Goal: Task Accomplishment & Management: Manage account settings

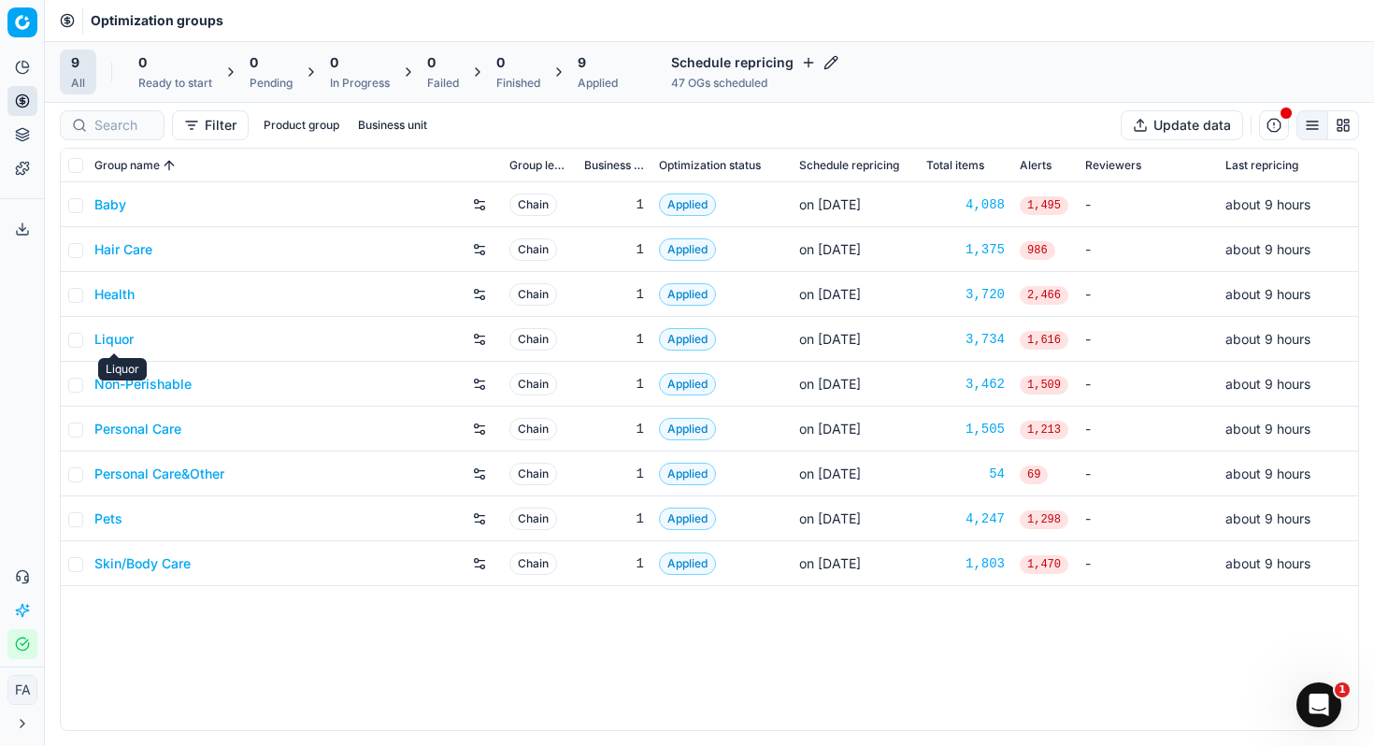
click at [119, 342] on link "Liquor" at bounding box center [113, 339] width 39 height 19
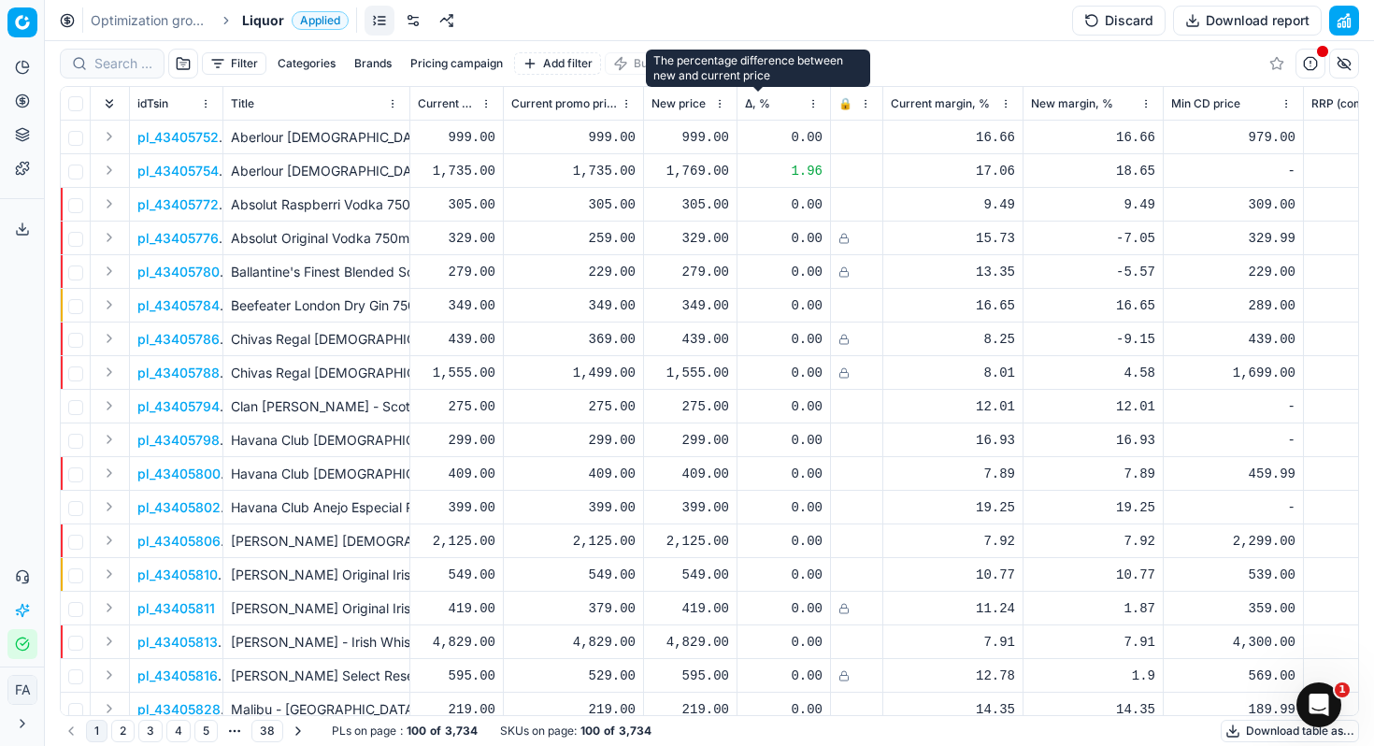
click at [752, 104] on span "Δ, %" at bounding box center [757, 103] width 25 height 15
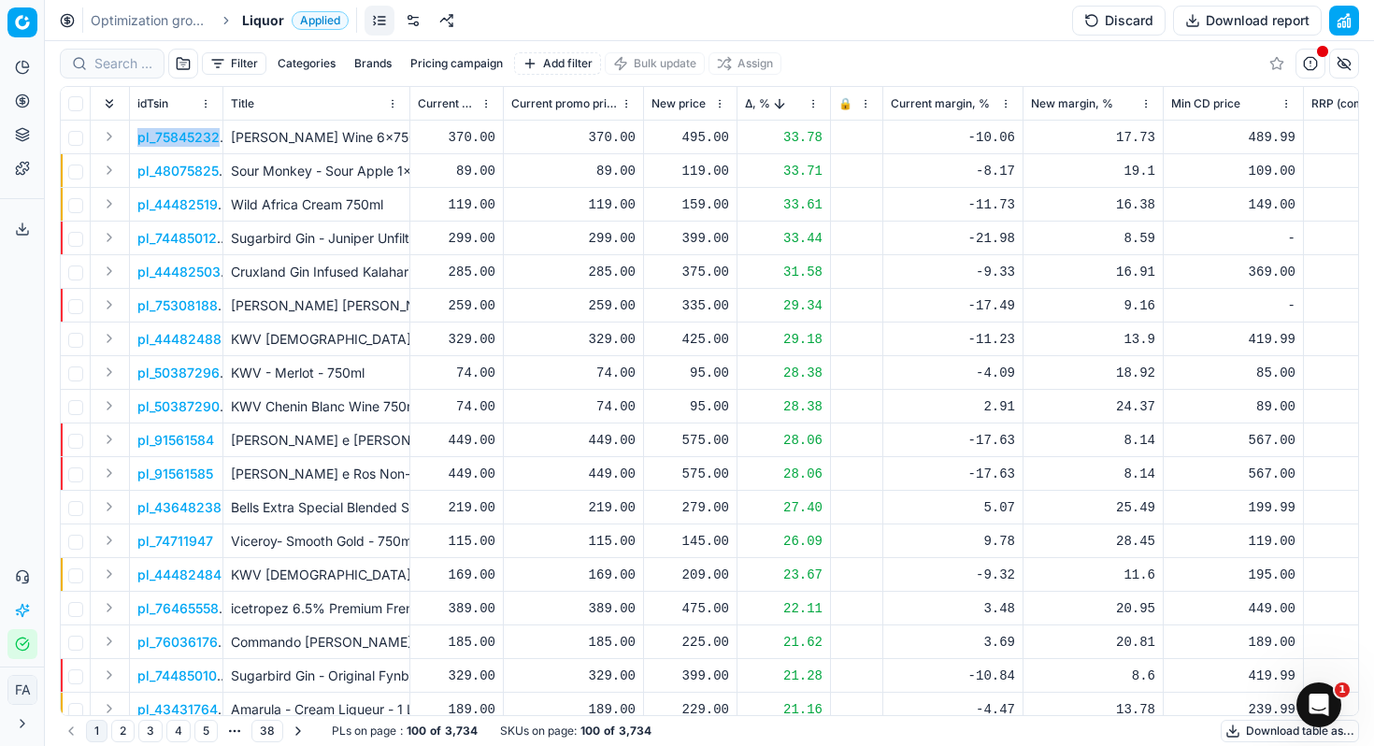
click at [187, 137] on p "pl_75845232" at bounding box center [178, 137] width 82 height 19
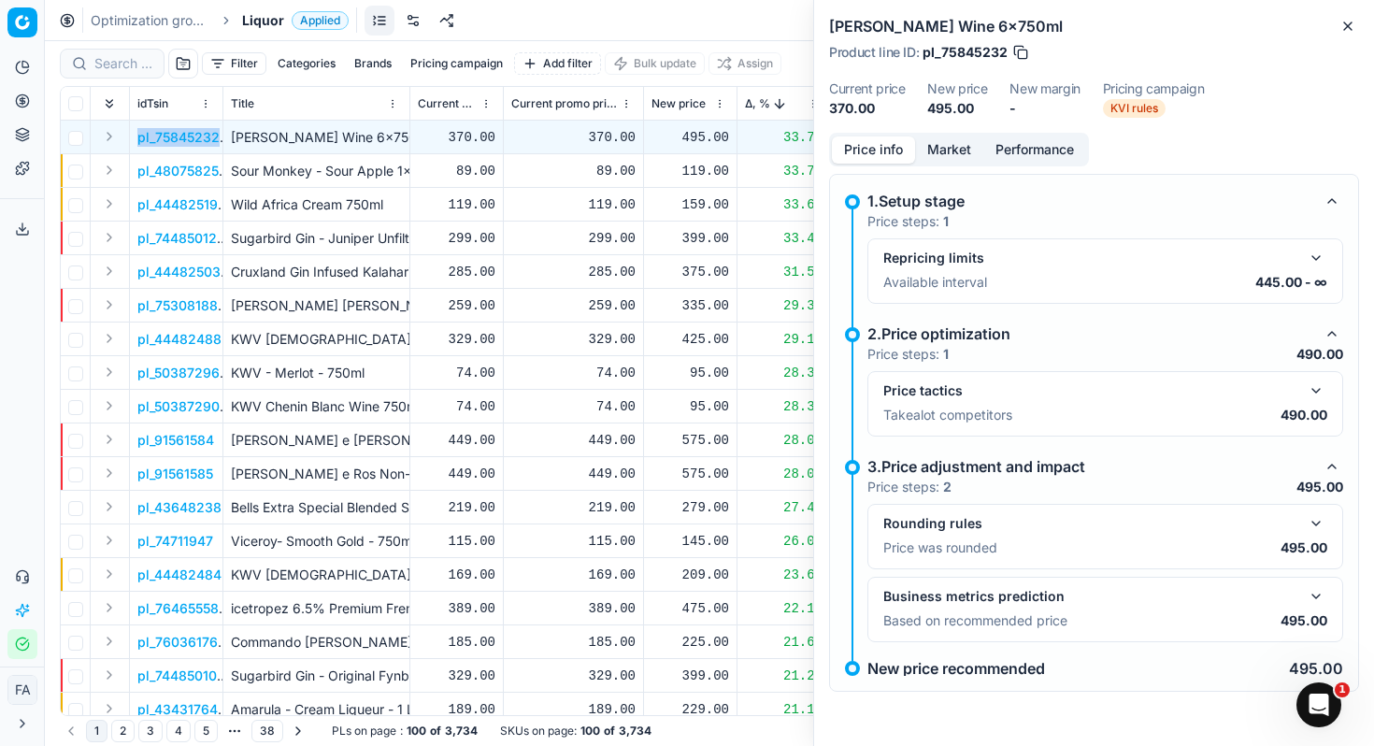
click at [954, 142] on button "Market" at bounding box center [949, 149] width 68 height 27
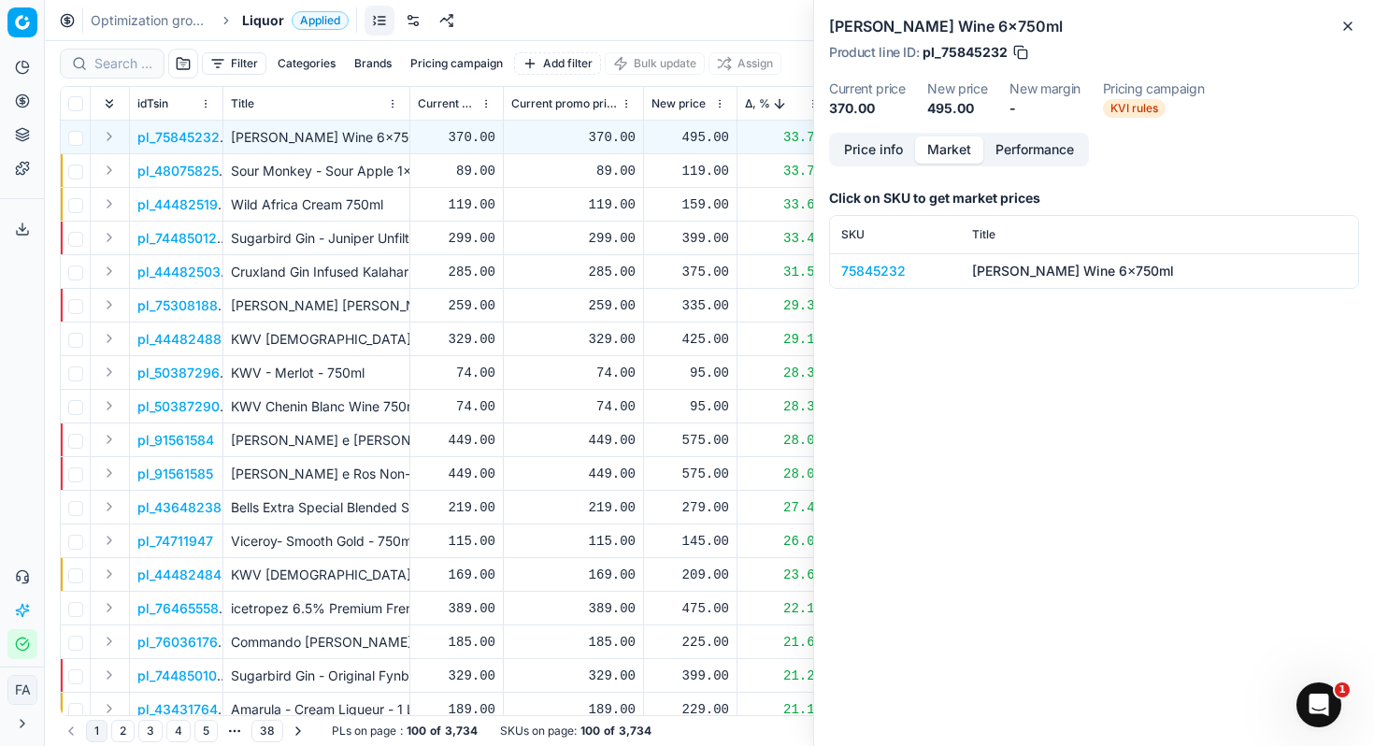
click at [877, 270] on div "75845232" at bounding box center [895, 271] width 108 height 19
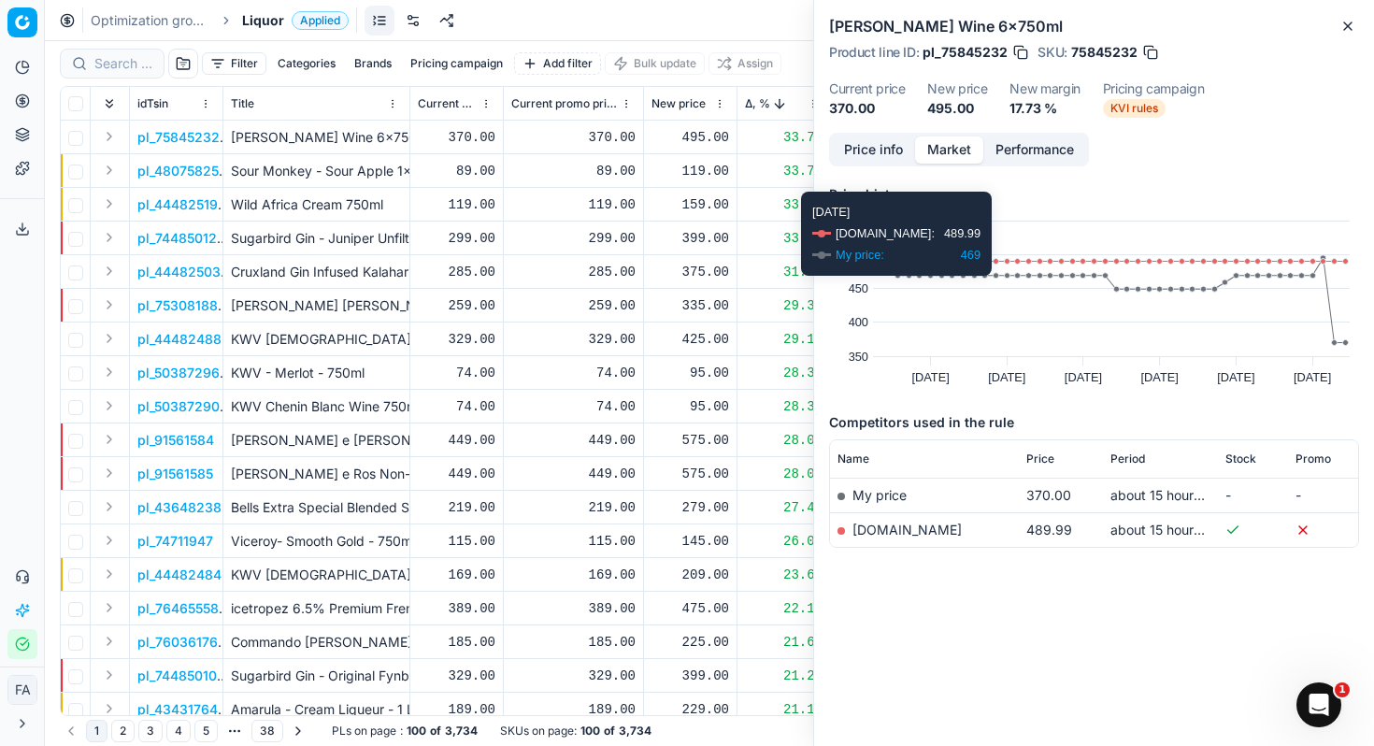
click at [1023, 151] on button "Performance" at bounding box center [1034, 149] width 103 height 27
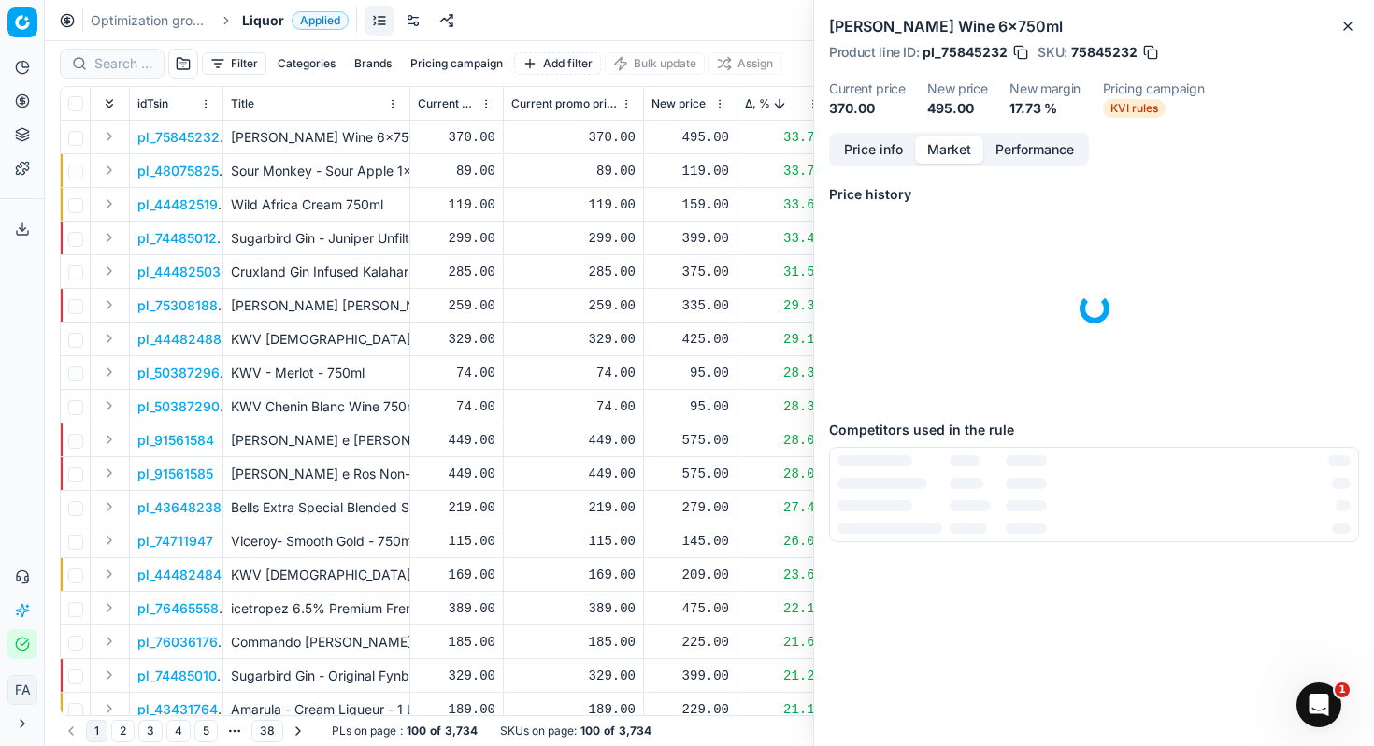
click at [973, 150] on button "Market" at bounding box center [949, 149] width 68 height 27
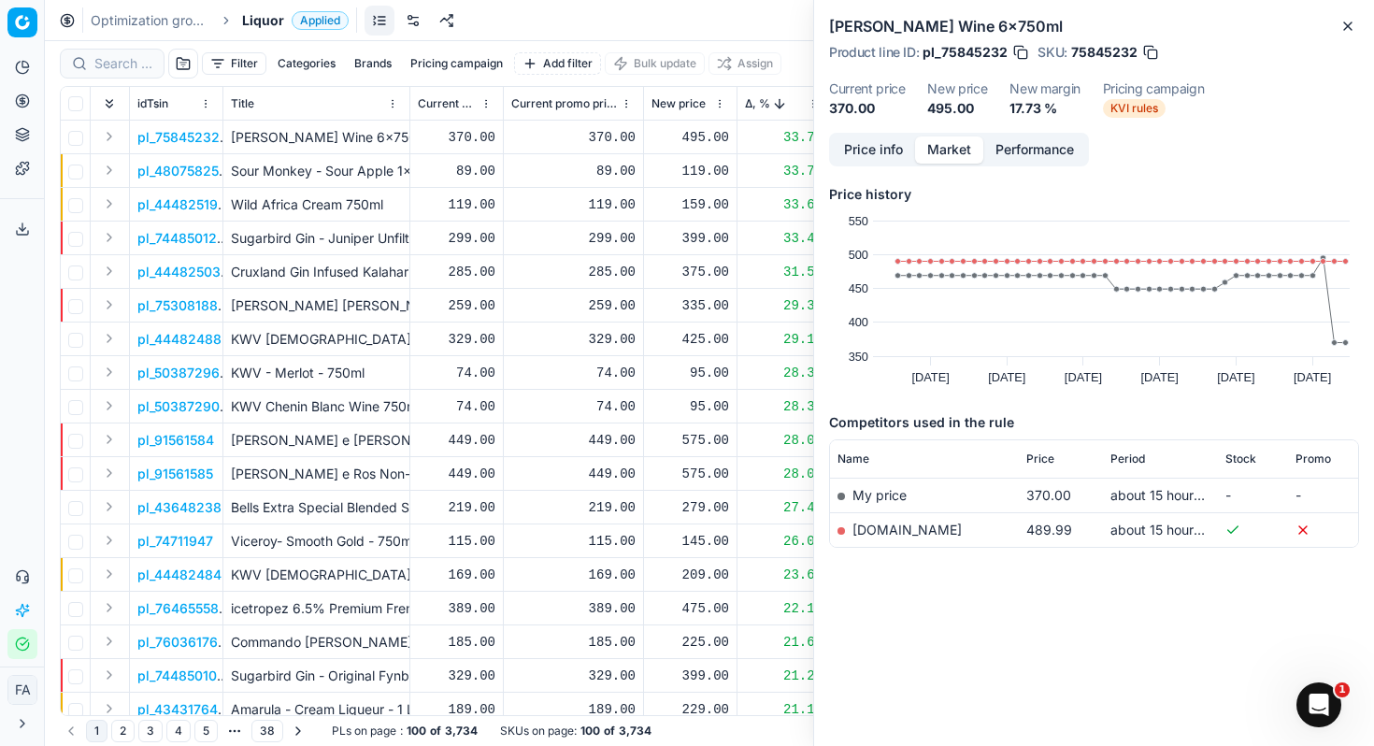
click at [885, 154] on button "Price info" at bounding box center [873, 149] width 83 height 27
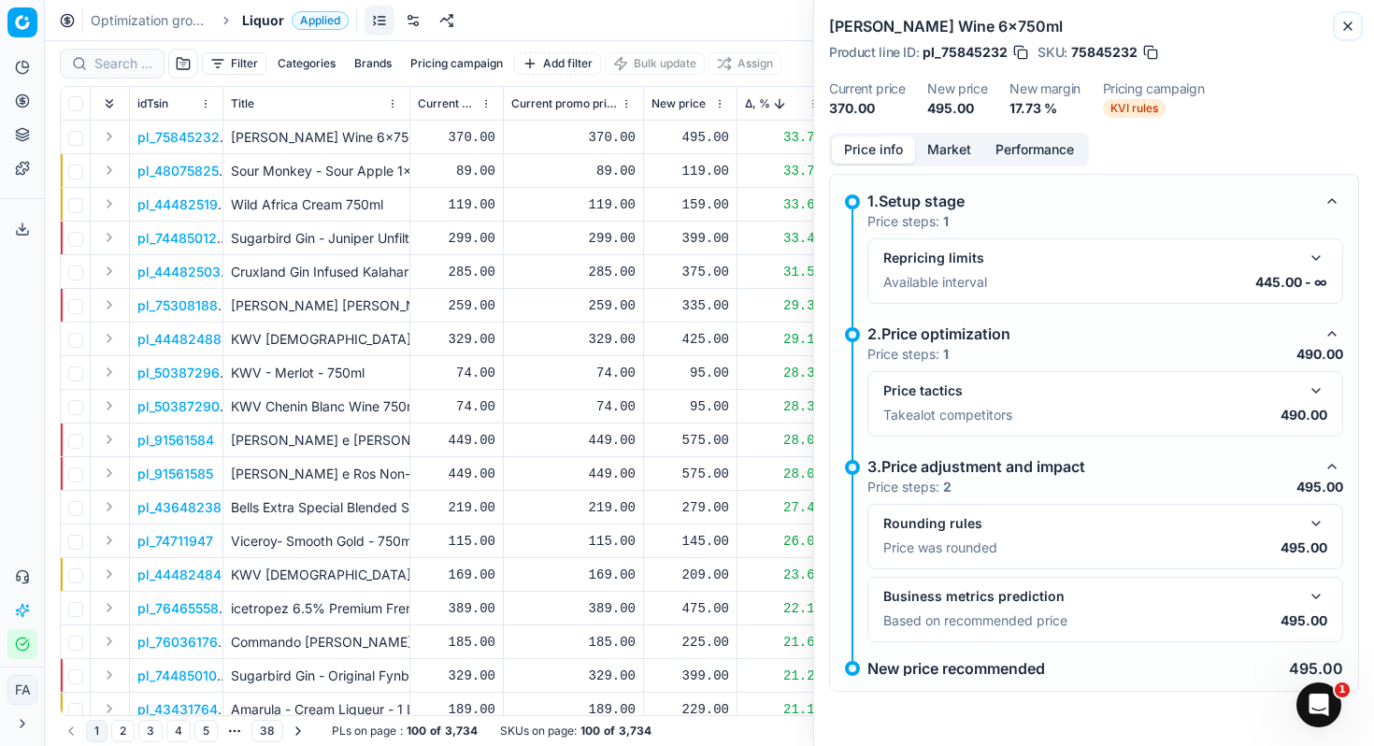
click at [1354, 28] on icon "button" at bounding box center [1347, 26] width 15 height 15
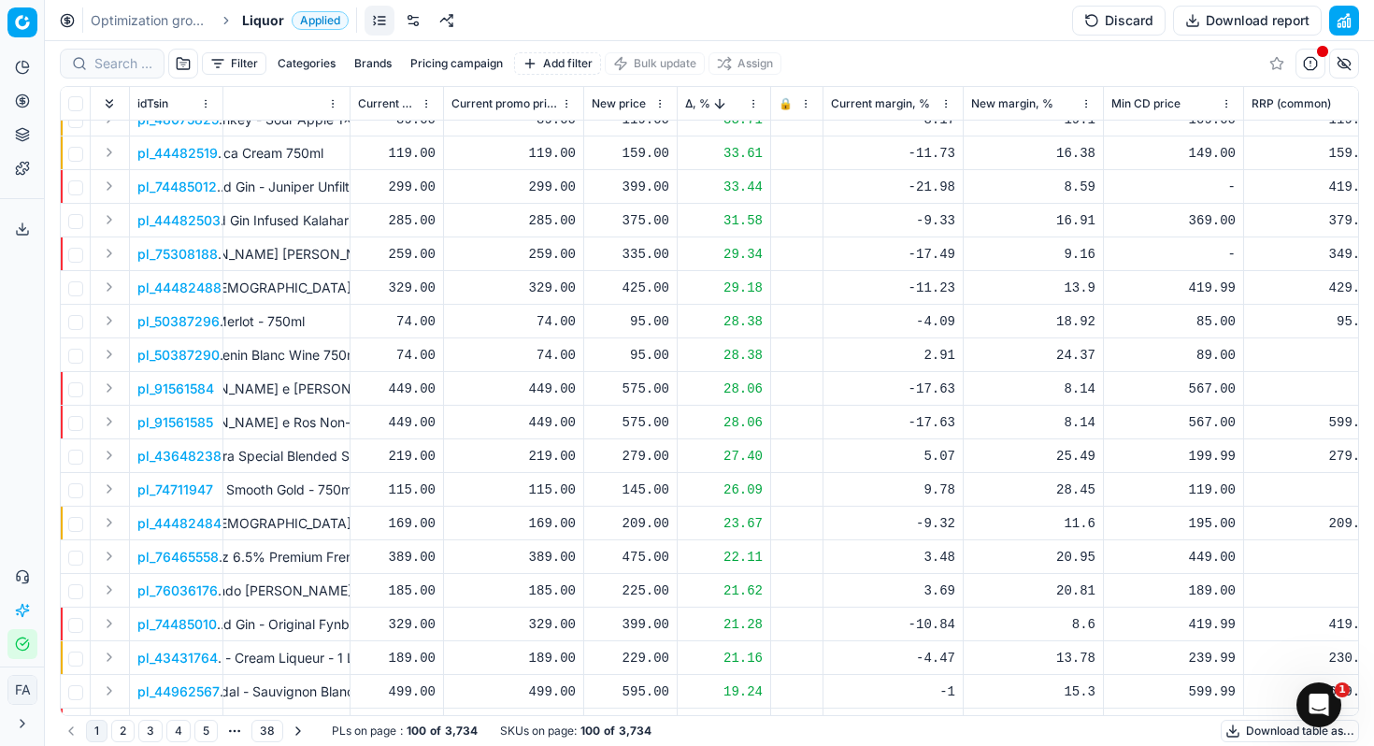
scroll to position [51, 0]
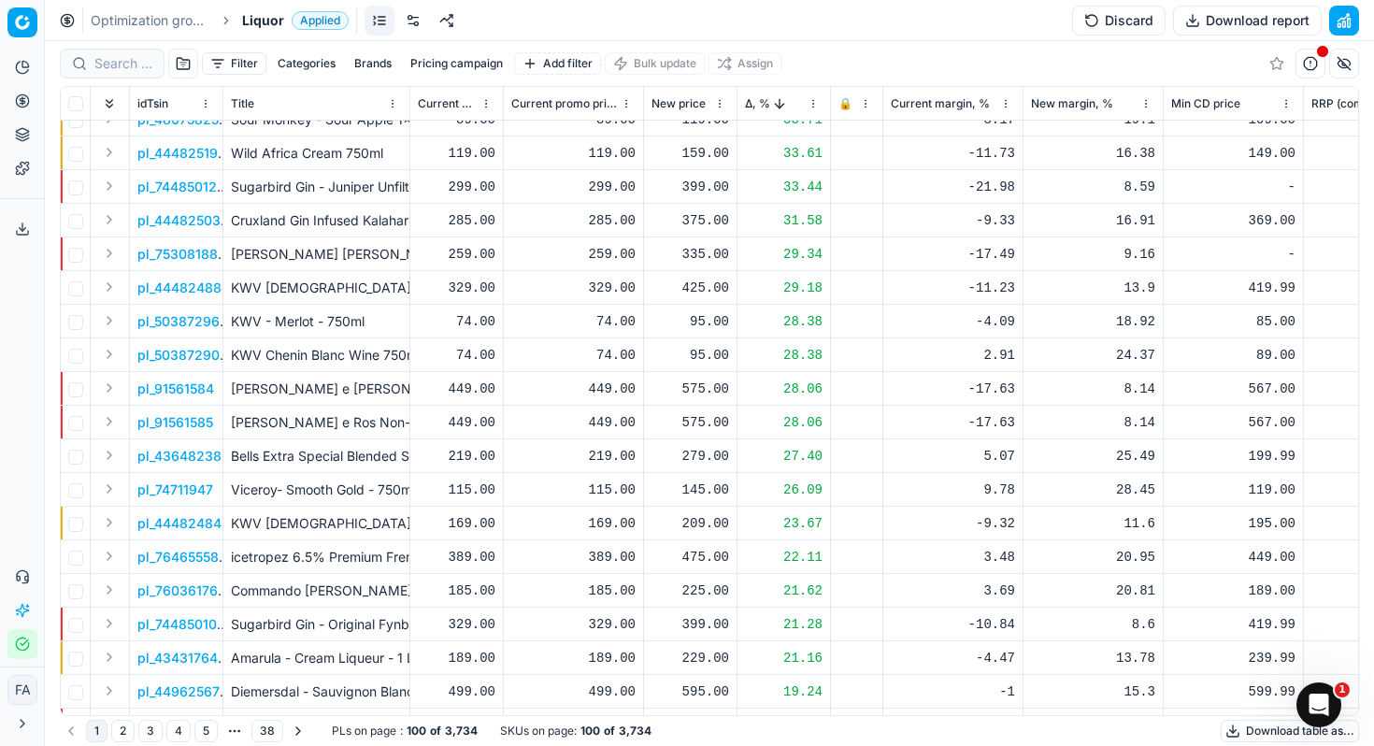
click at [208, 455] on p "pl_43648238" at bounding box center [179, 456] width 84 height 19
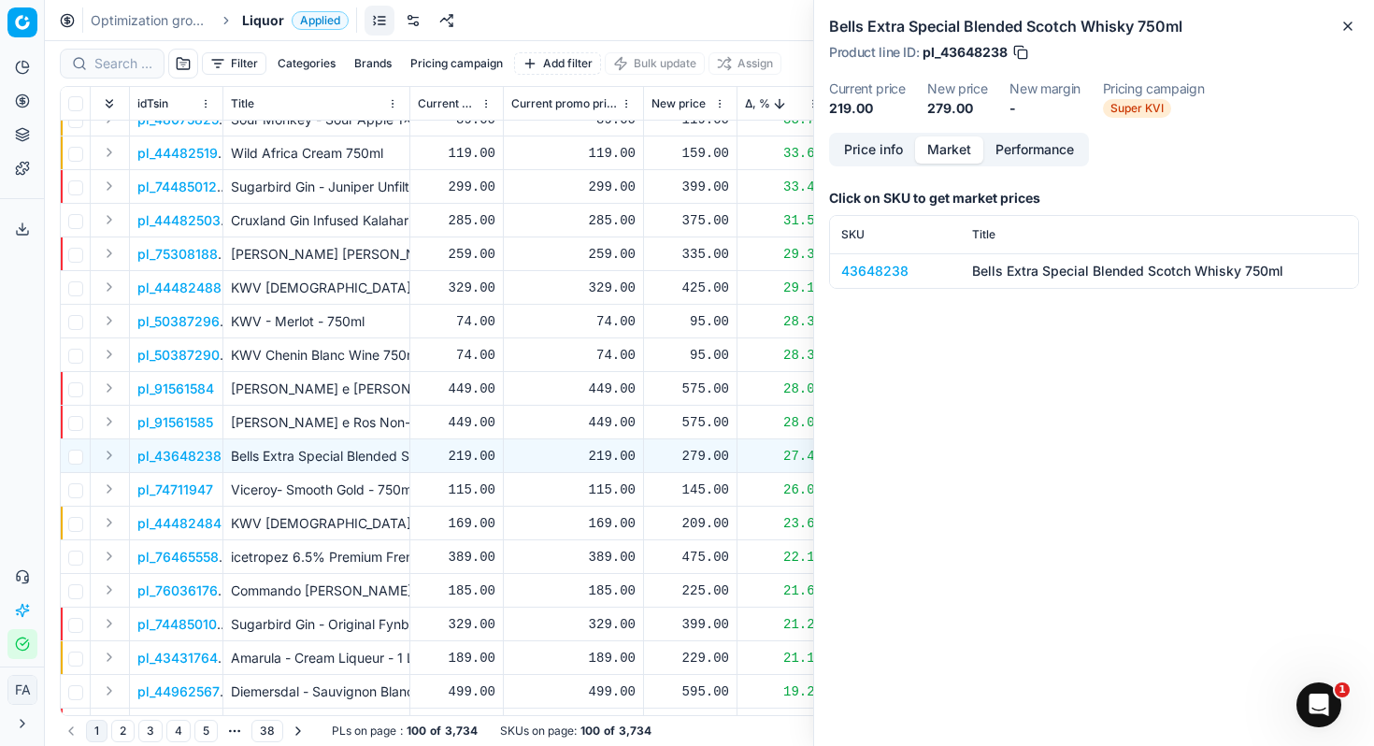
click at [973, 163] on button "Market" at bounding box center [949, 149] width 68 height 27
click at [881, 269] on div "43648238" at bounding box center [895, 271] width 108 height 19
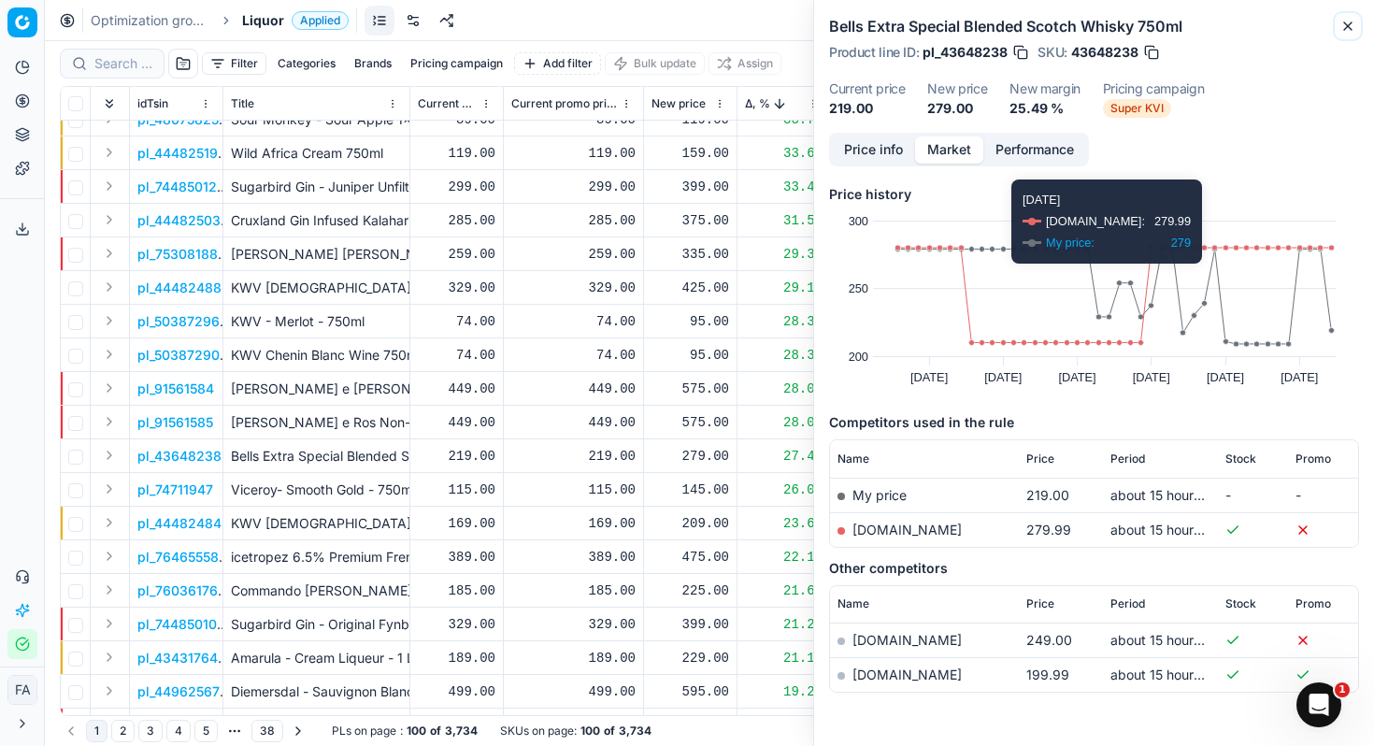
click at [1354, 30] on icon "button" at bounding box center [1347, 26] width 15 height 15
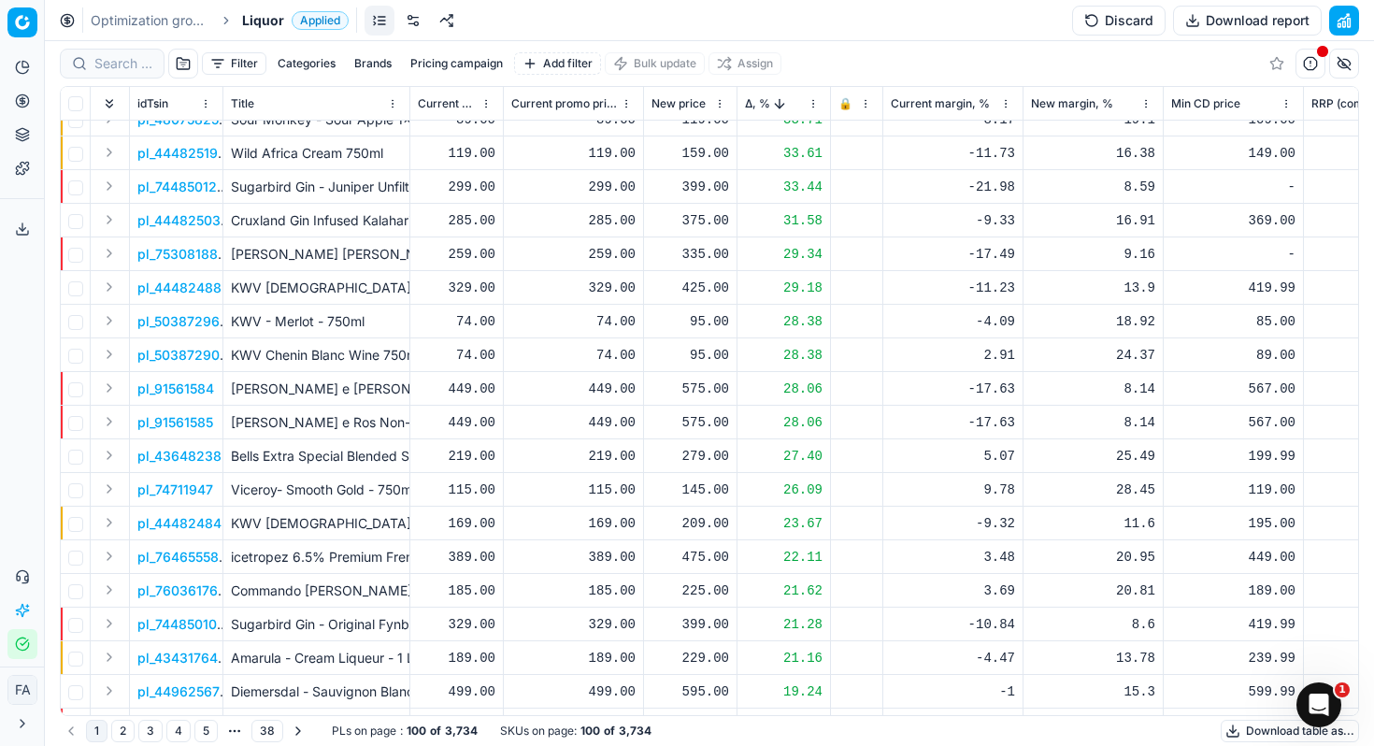
scroll to position [0, 0]
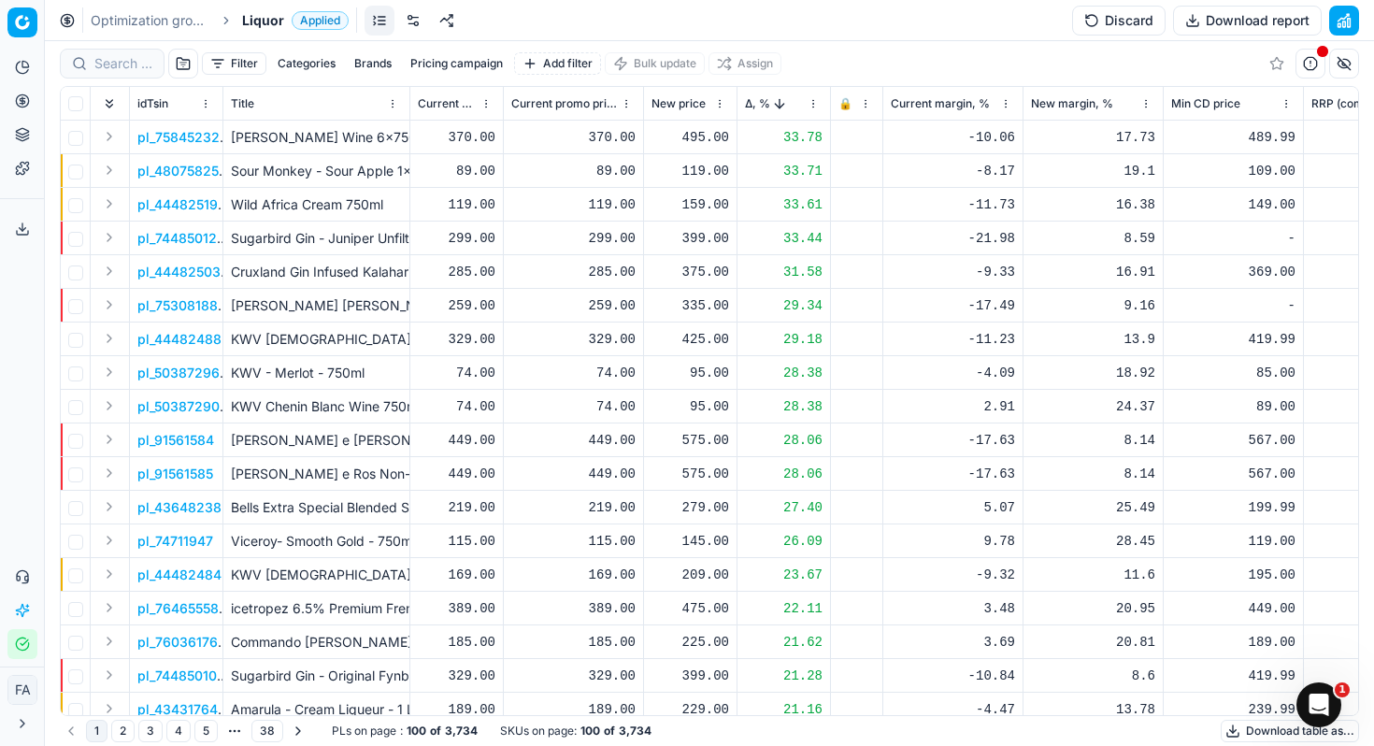
click at [115, 22] on link "Optimization groups" at bounding box center [151, 20] width 120 height 19
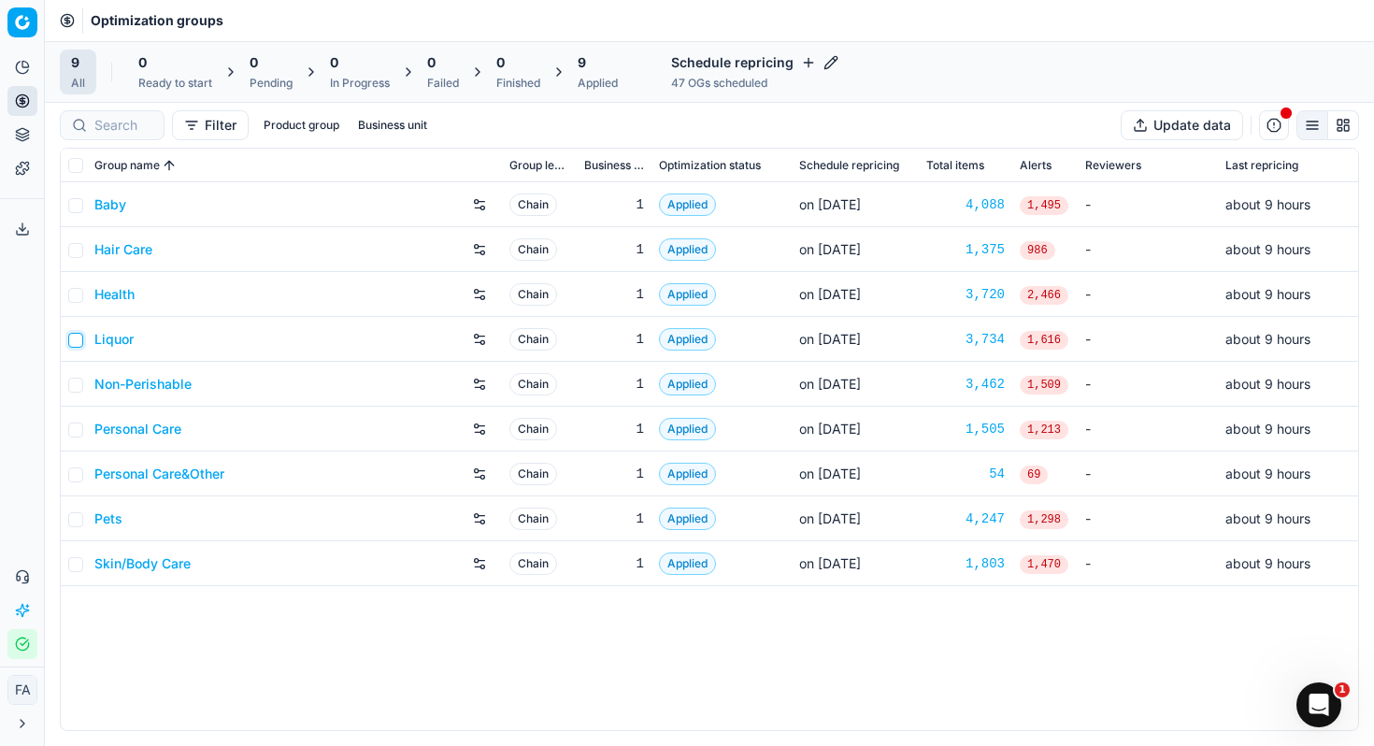
click at [80, 338] on input "checkbox" at bounding box center [75, 340] width 15 height 15
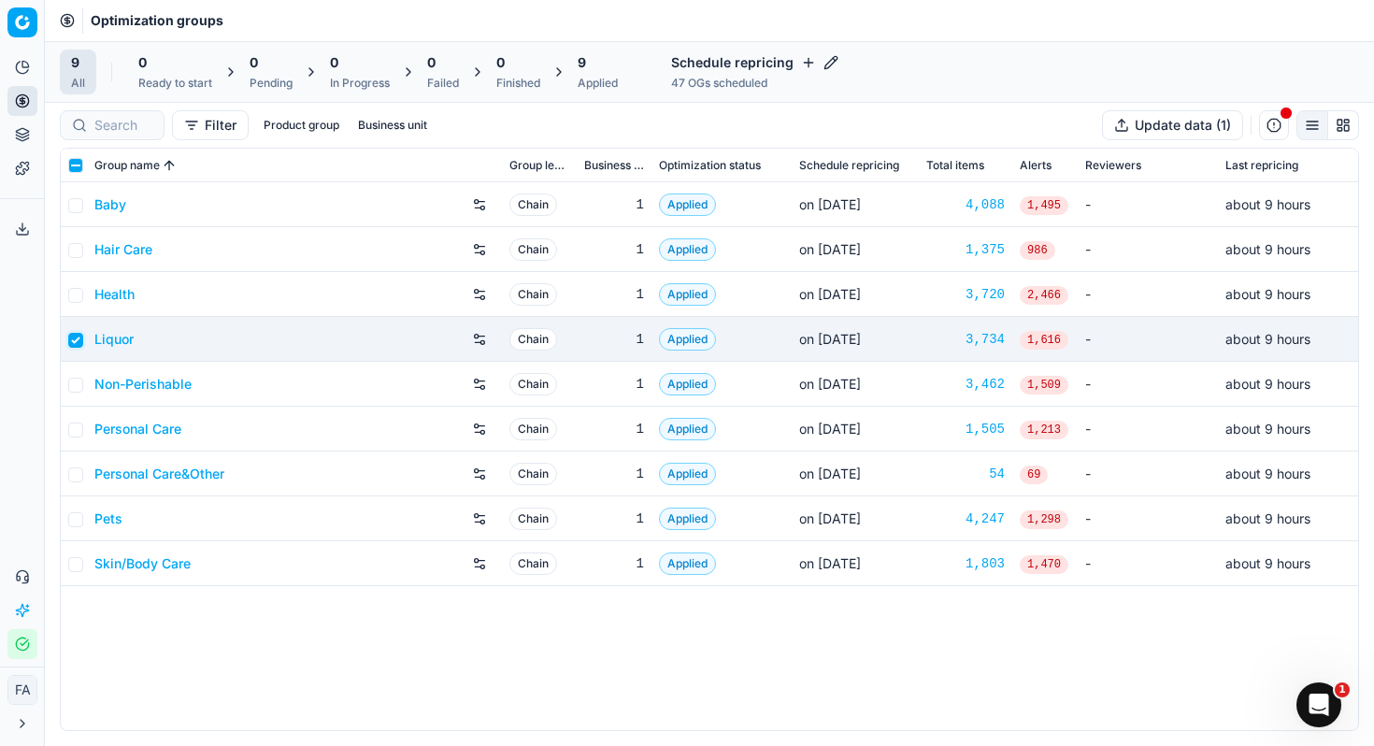
click at [79, 341] on input "checkbox" at bounding box center [75, 340] width 15 height 15
checkbox input "false"
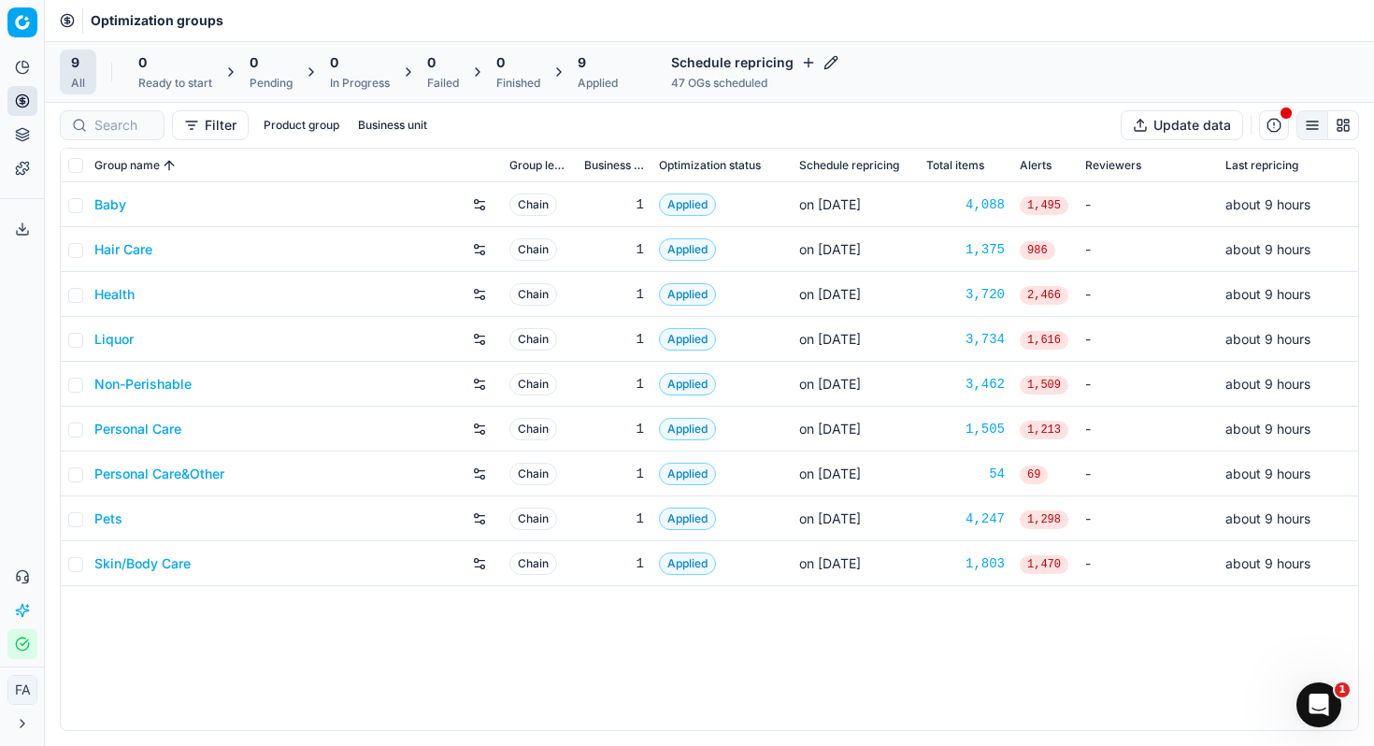
click at [26, 723] on icon at bounding box center [22, 723] width 15 height 15
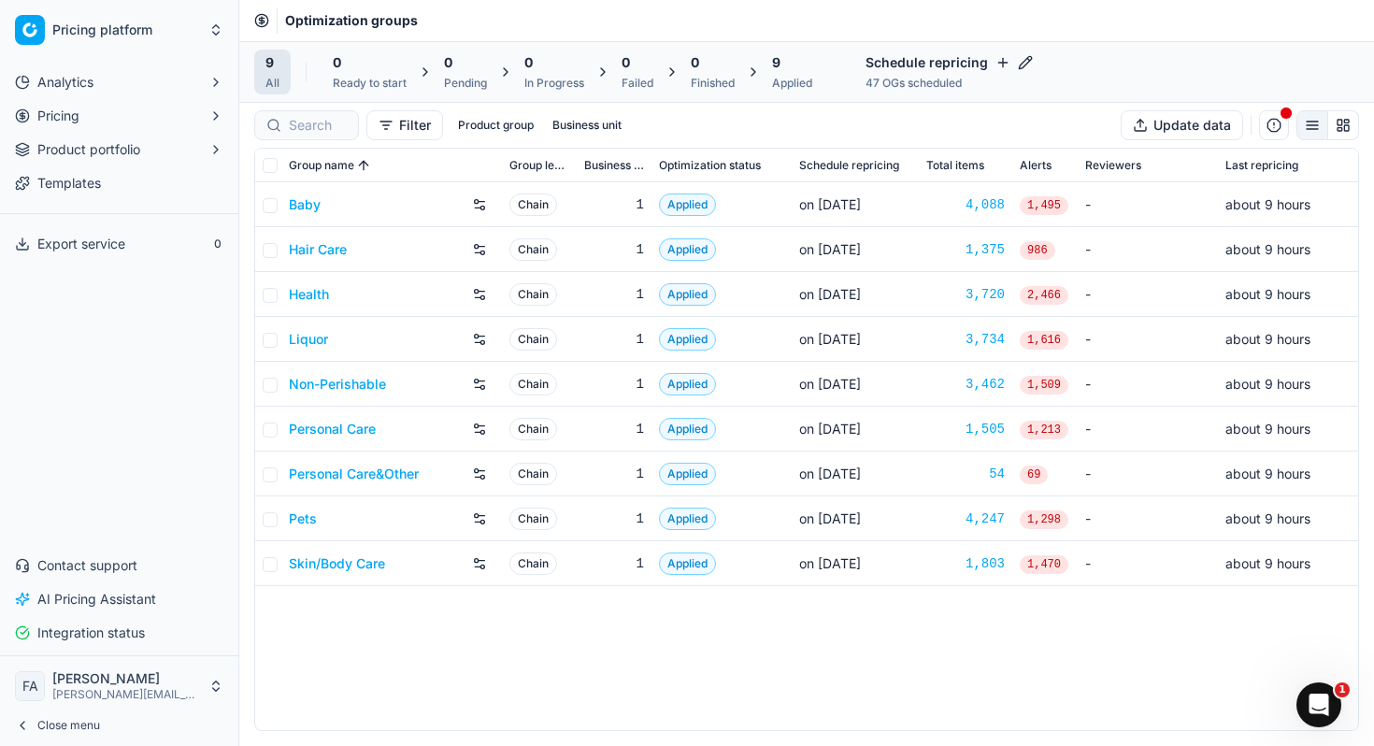
click at [321, 342] on link "Liquor" at bounding box center [308, 339] width 39 height 19
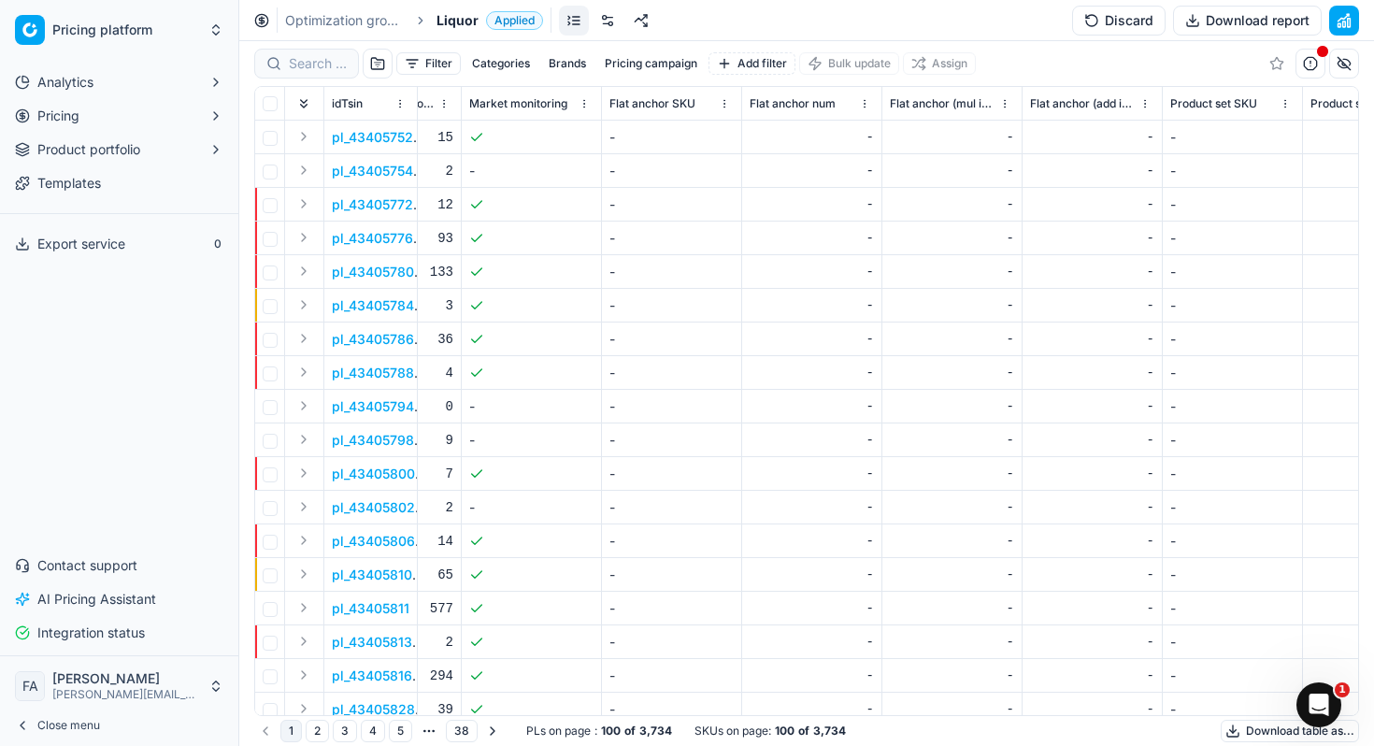
scroll to position [0, 4471]
click at [270, 104] on input "checkbox" at bounding box center [270, 103] width 15 height 15
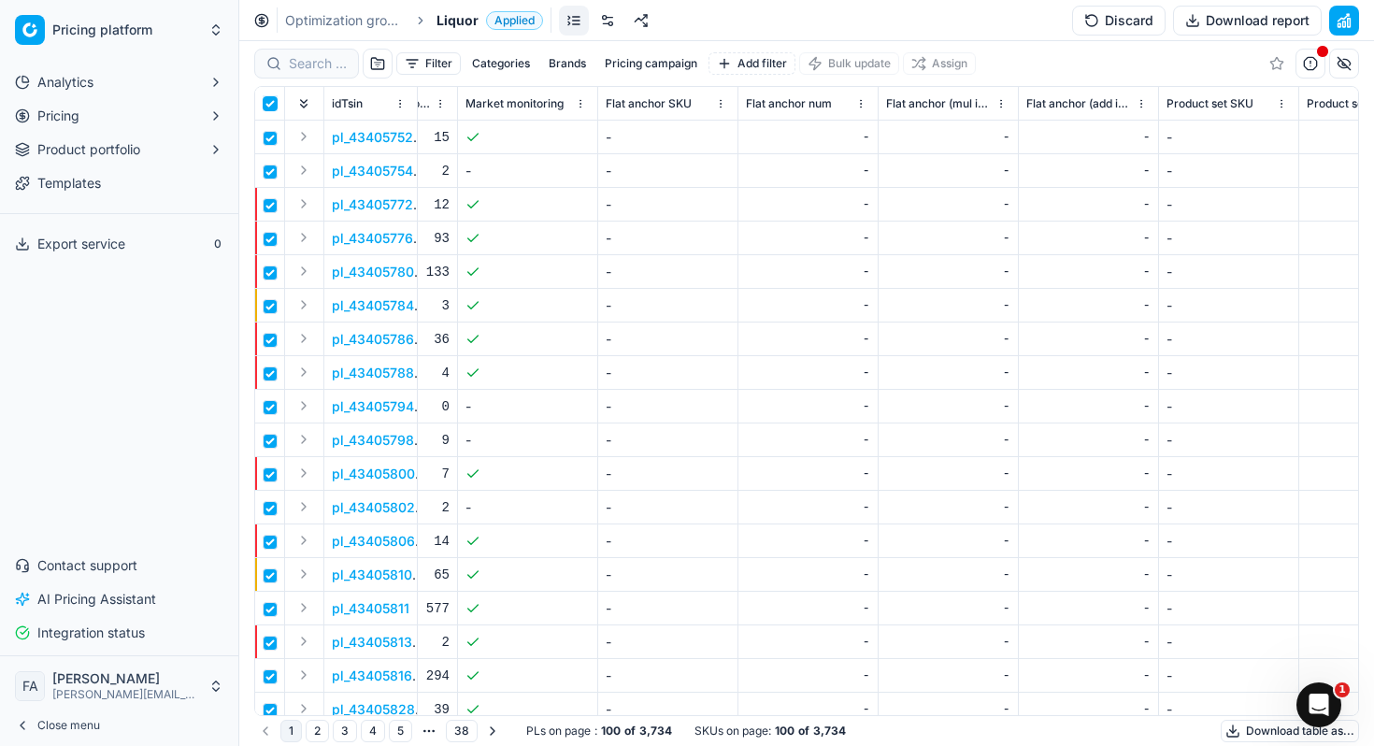
checkbox input "true"
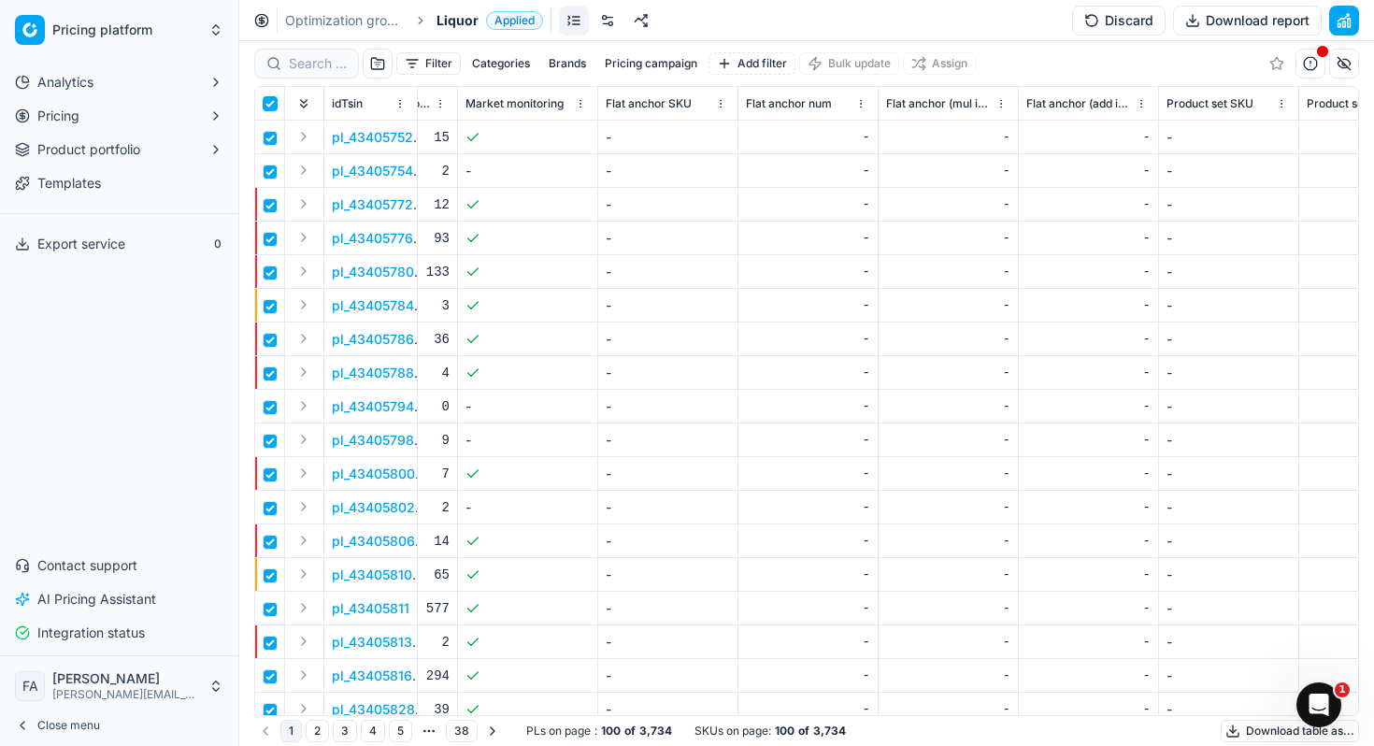
checkbox input "true"
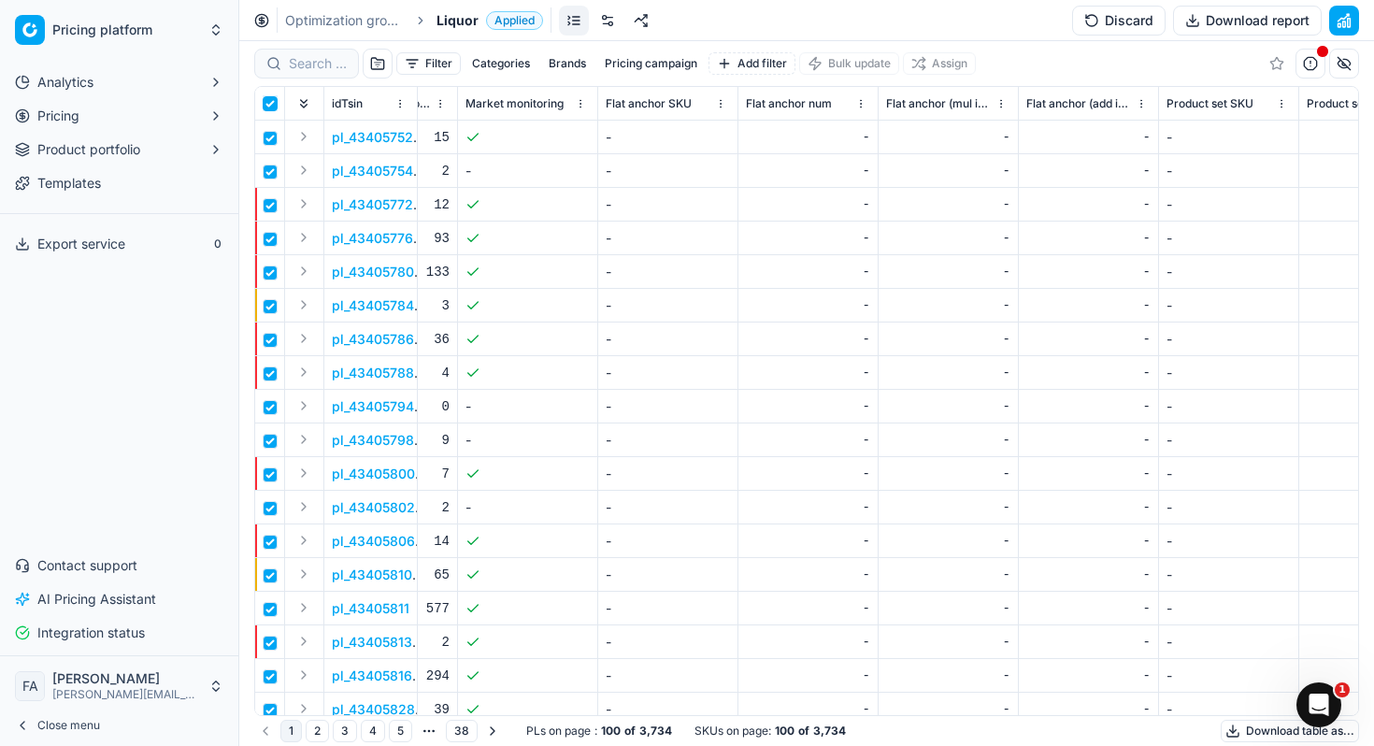
checkbox input "true"
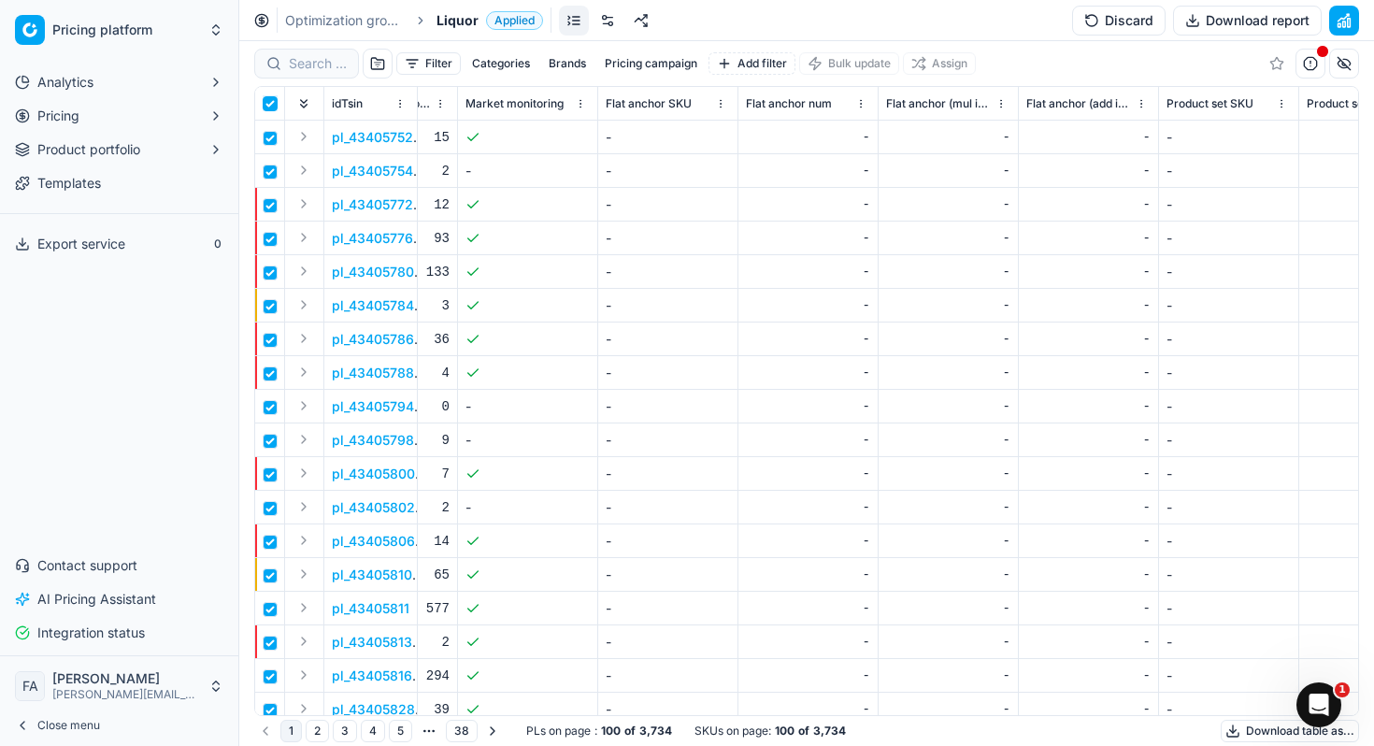
checkbox input "true"
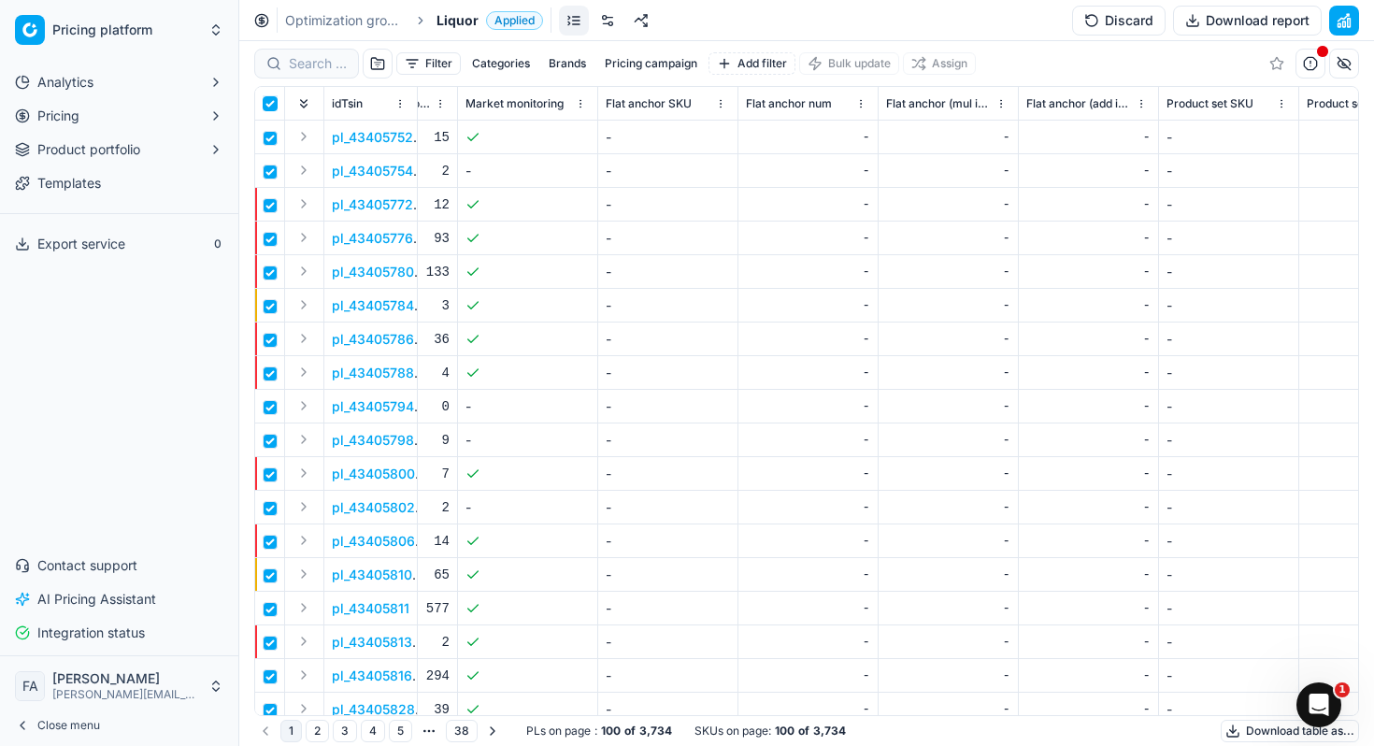
checkbox input "true"
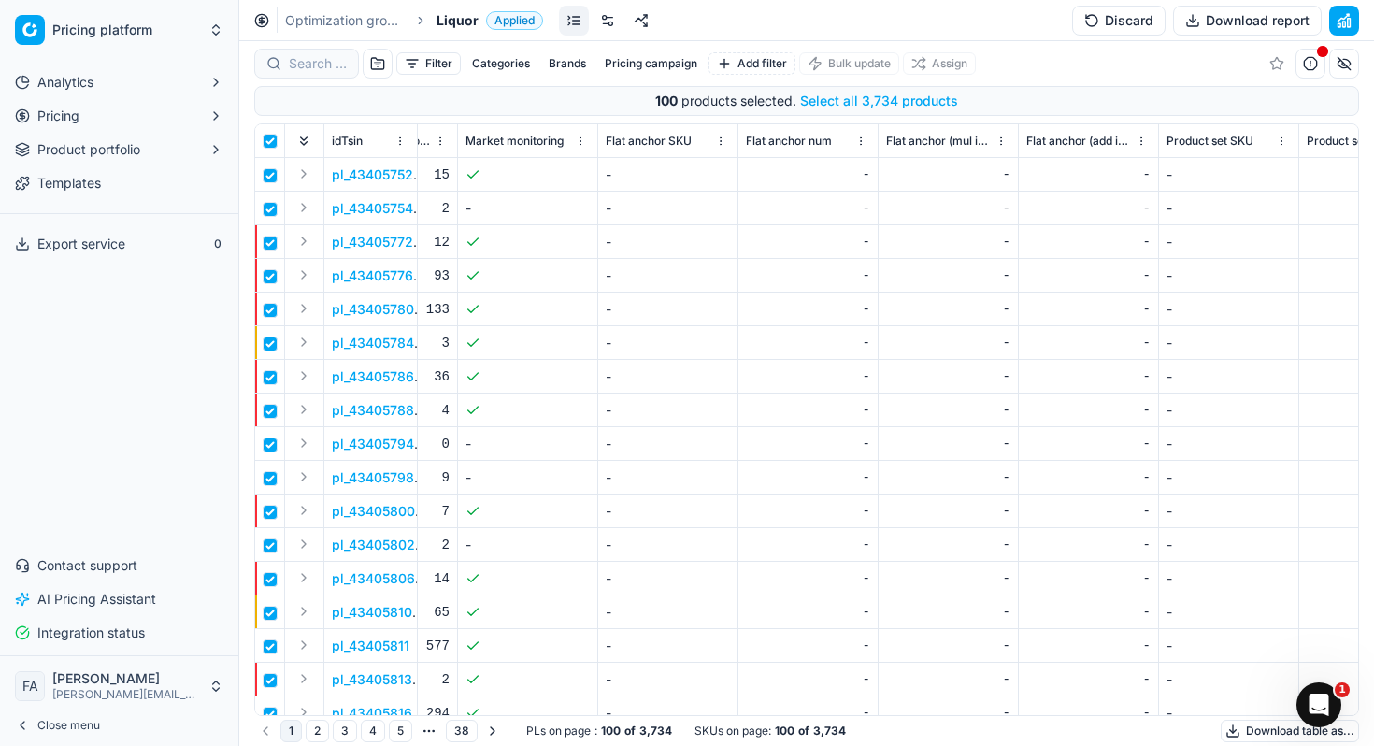
click at [816, 104] on button "Select all 3,734 products" at bounding box center [879, 101] width 158 height 19
click at [610, 17] on link at bounding box center [608, 21] width 30 height 30
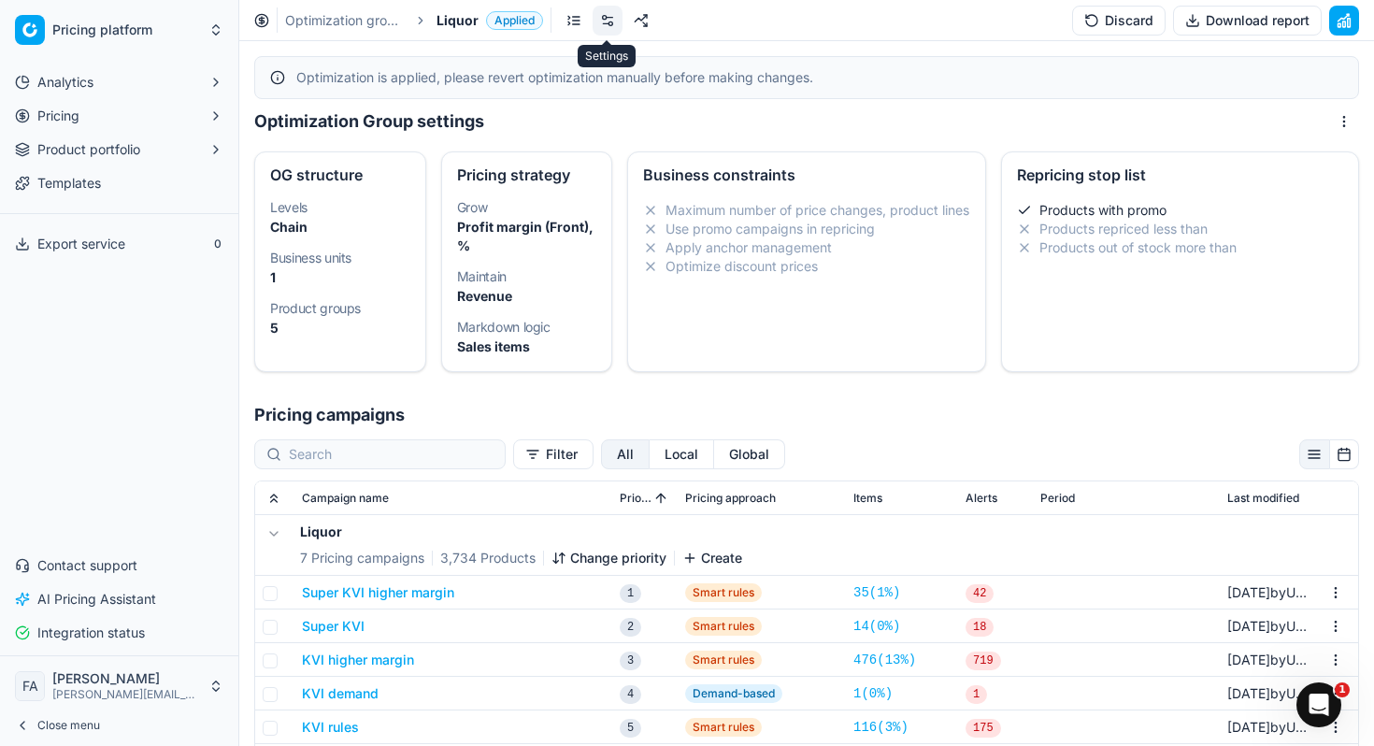
click at [610, 17] on link at bounding box center [608, 21] width 30 height 30
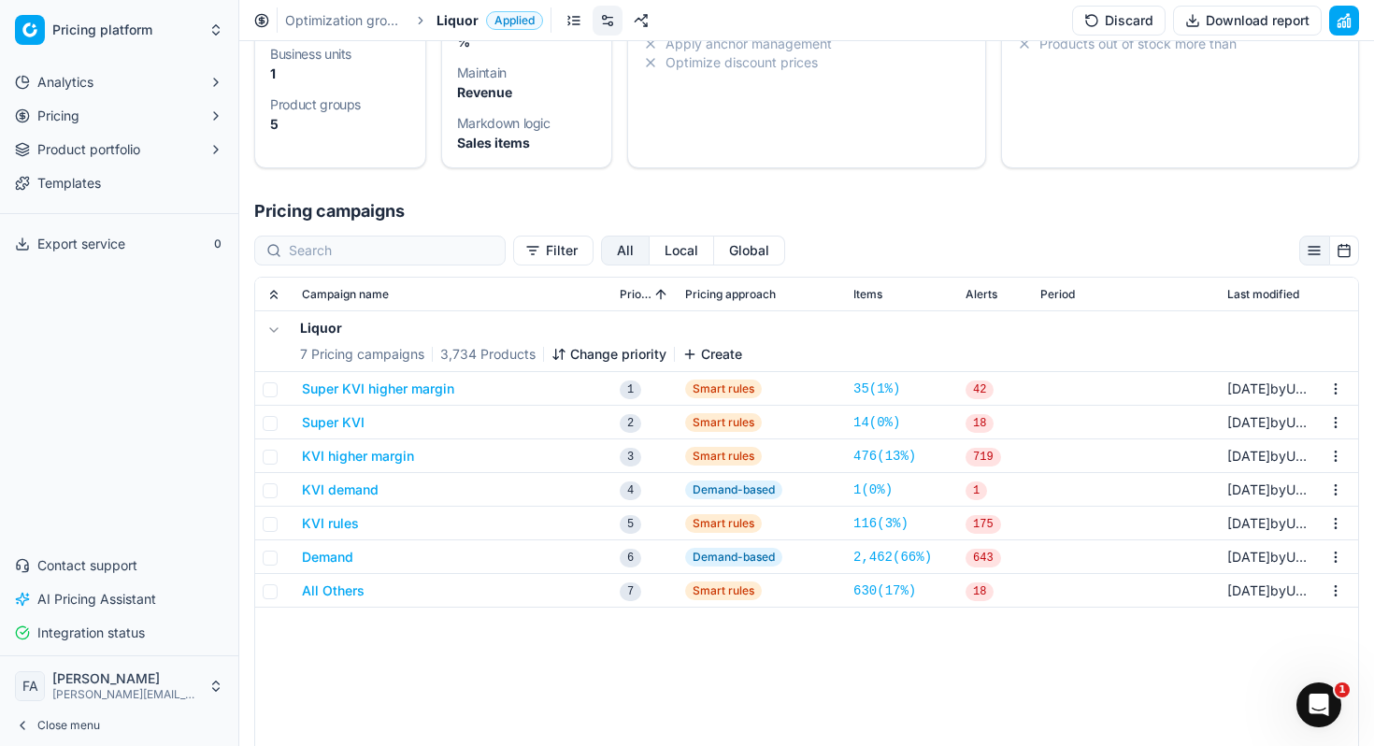
scroll to position [294, 0]
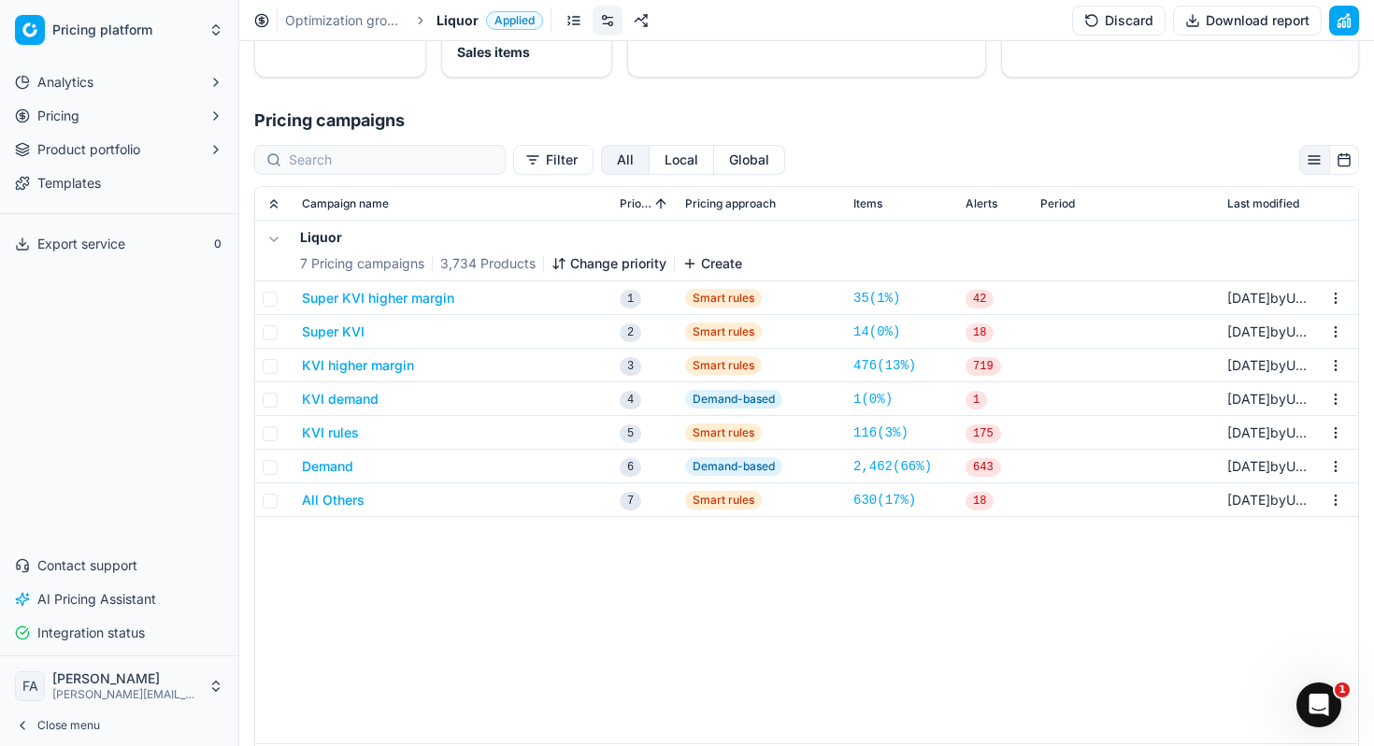
click at [345, 328] on button "Super KVI" at bounding box center [333, 331] width 63 height 19
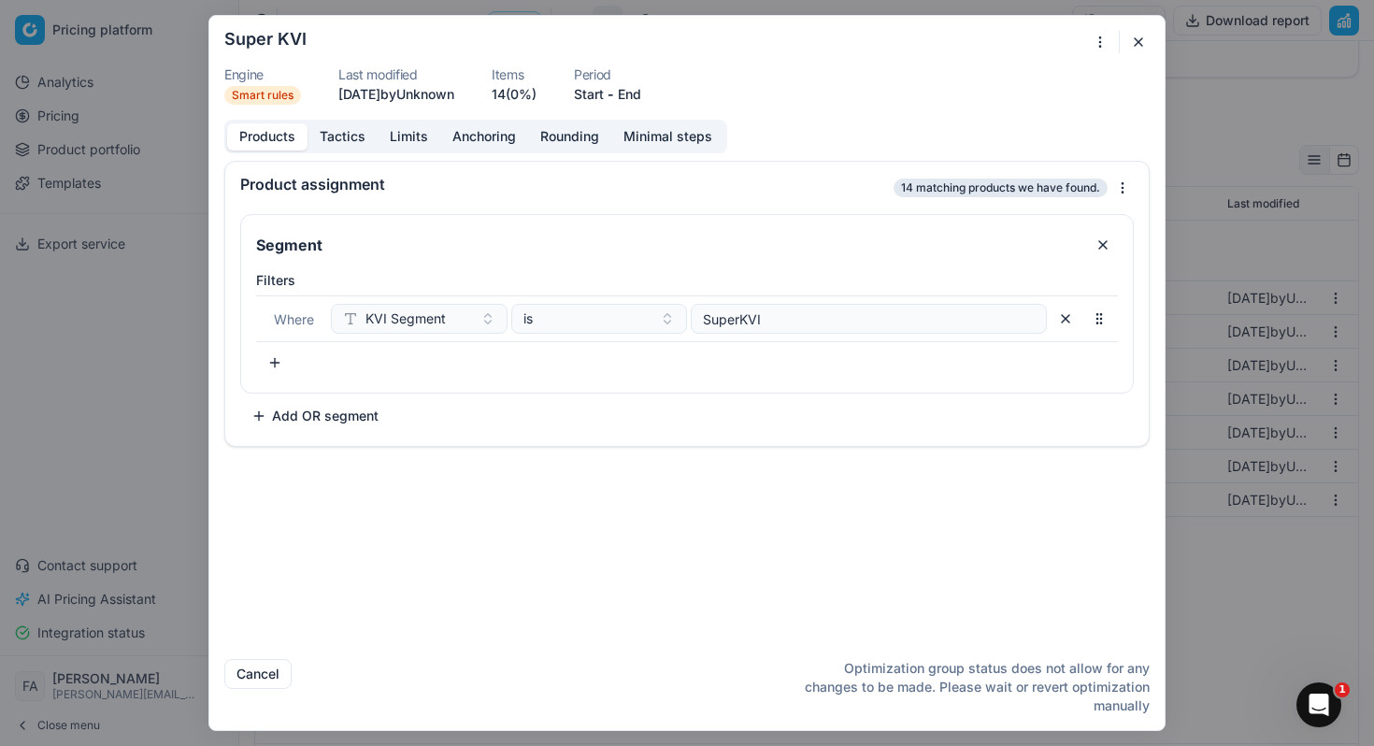
click at [1143, 35] on button "button" at bounding box center [1138, 42] width 22 height 22
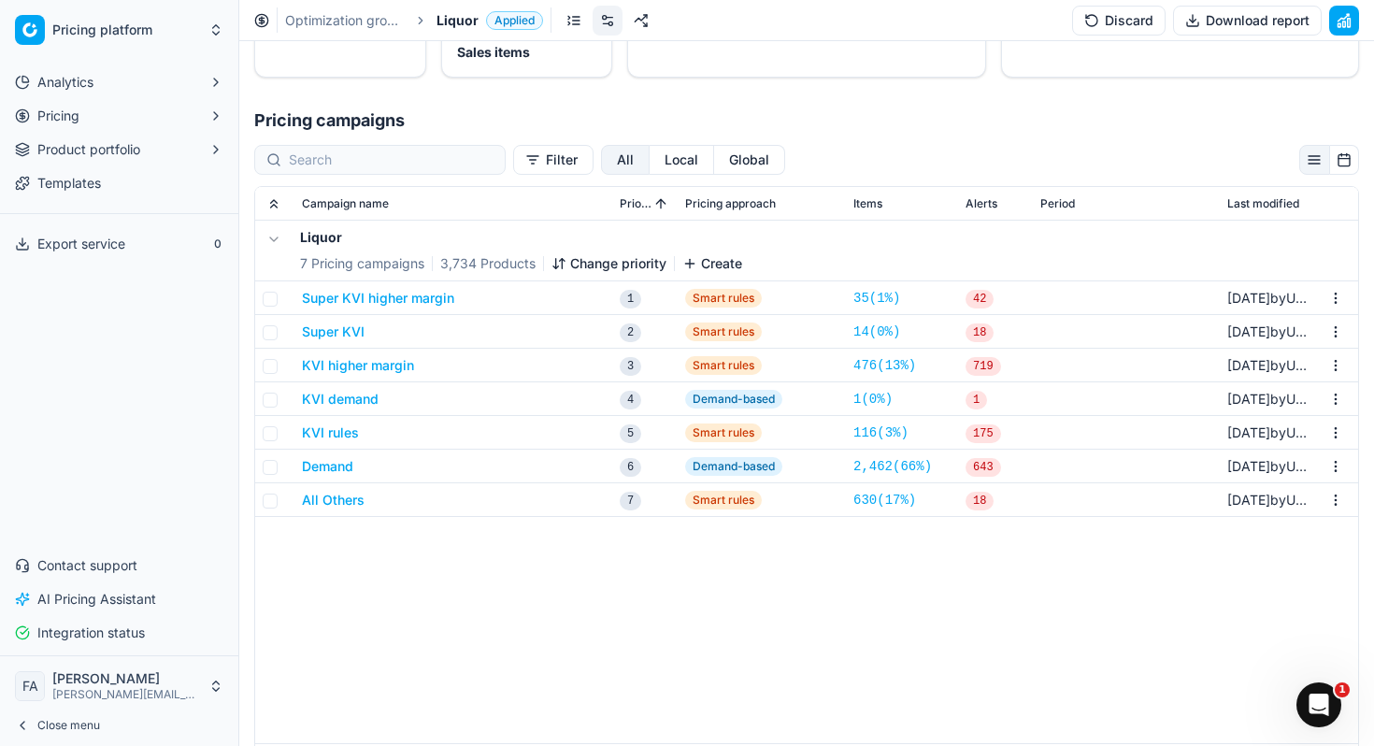
click at [898, 365] on link "476 ( 13% )" at bounding box center [884, 365] width 63 height 19
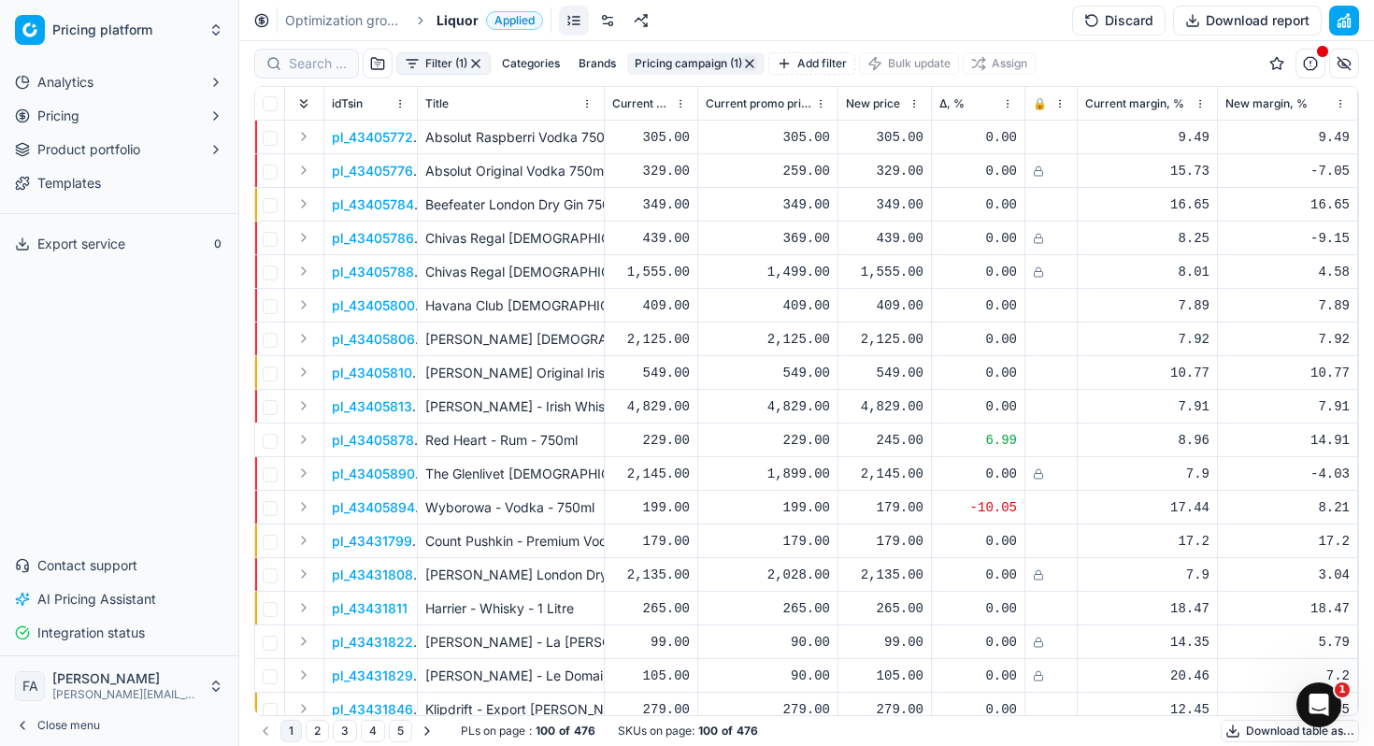
click at [465, 24] on span "Liquor" at bounding box center [458, 20] width 42 height 19
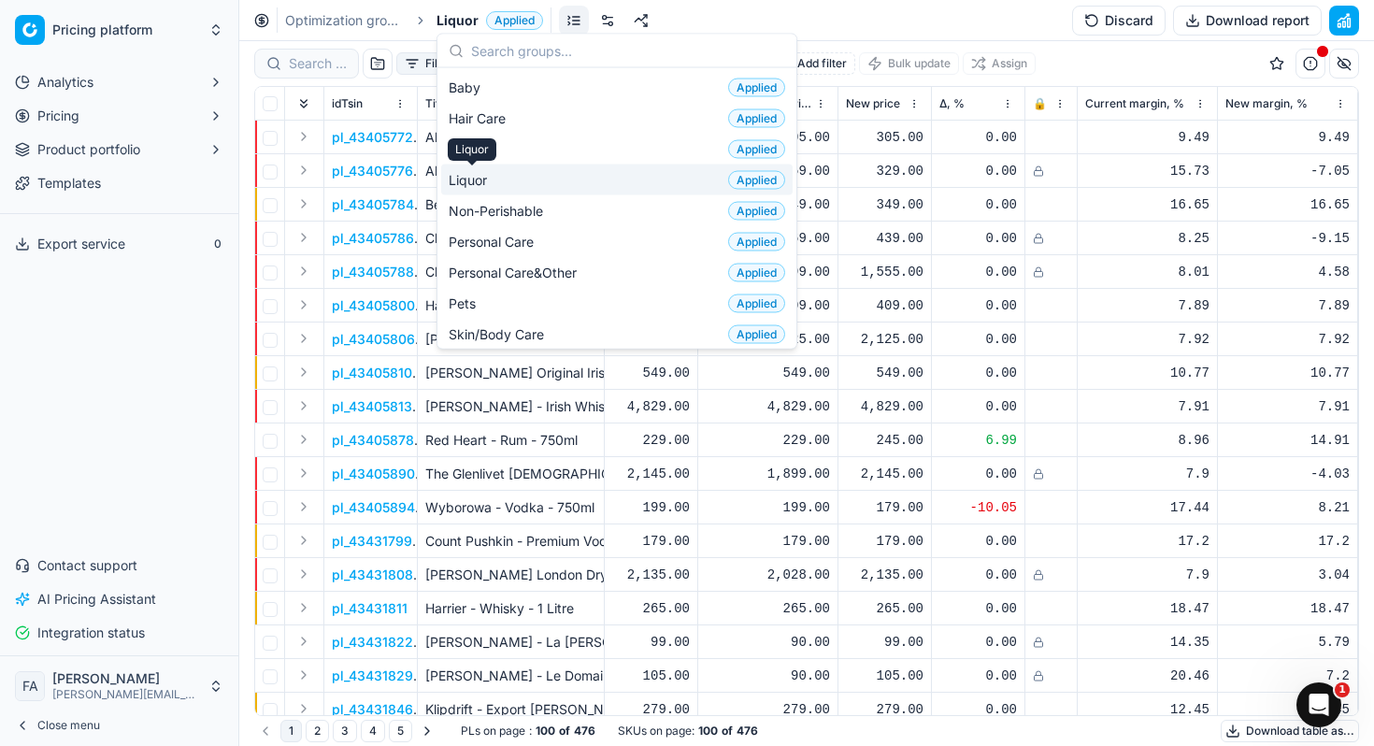
click at [472, 180] on span "Liquor" at bounding box center [472, 179] width 46 height 19
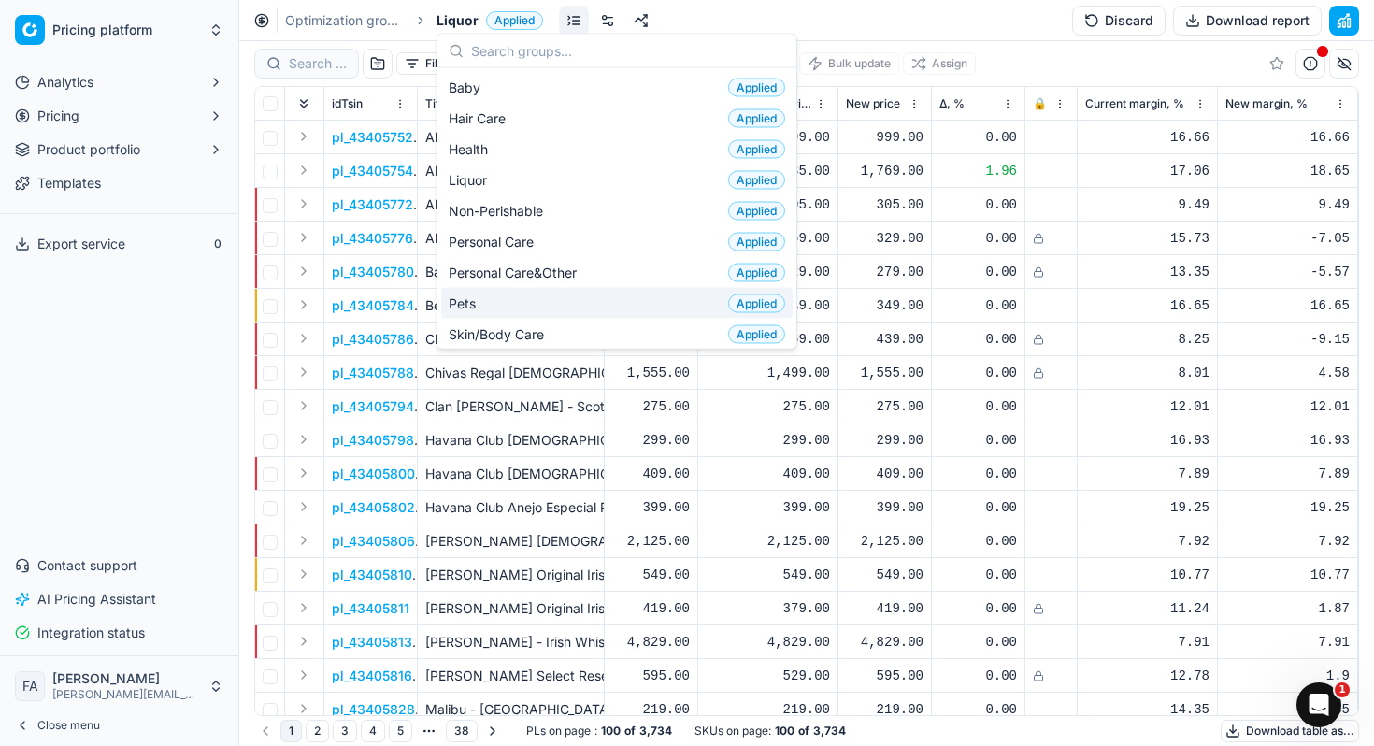
click at [535, 439] on p "Havana Club [DEMOGRAPHIC_DATA] Rum 750ml" at bounding box center [510, 440] width 171 height 19
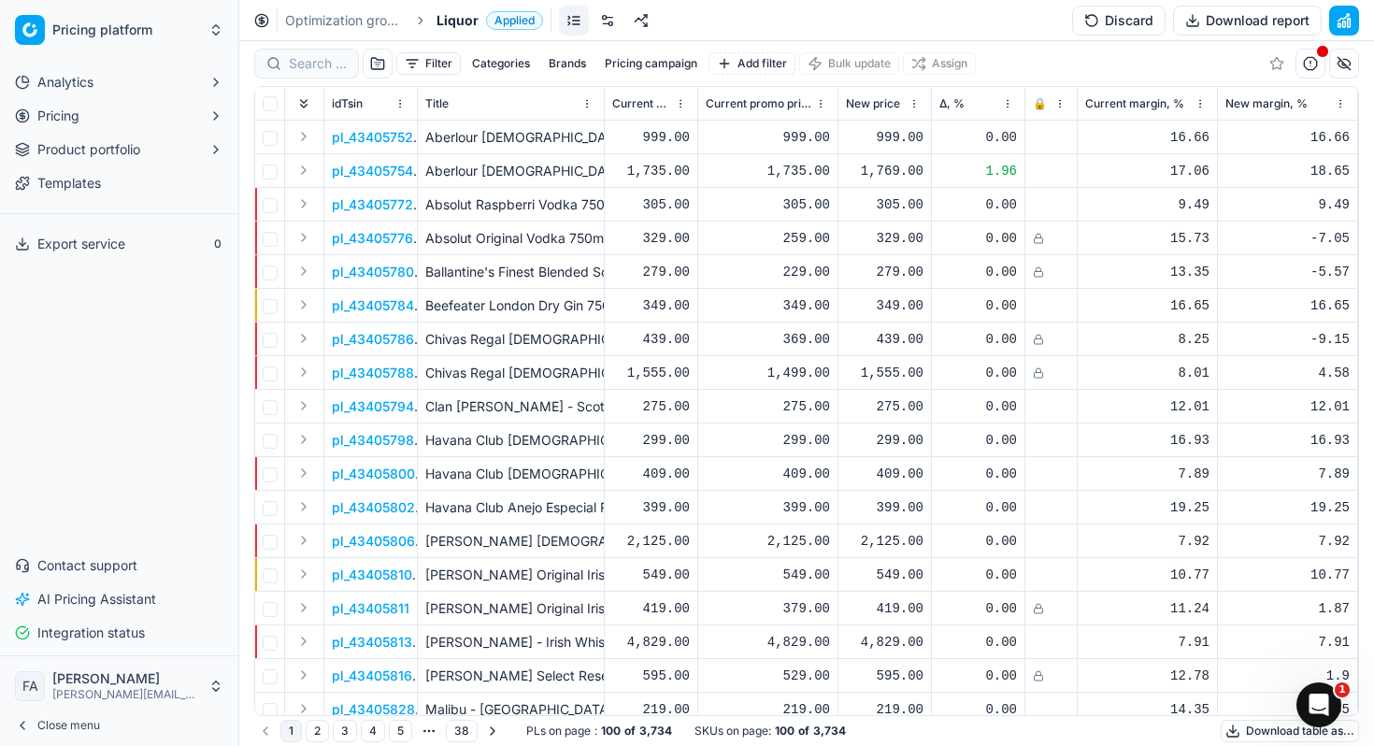
click at [576, 17] on link at bounding box center [574, 21] width 30 height 30
click at [613, 21] on link at bounding box center [608, 21] width 30 height 30
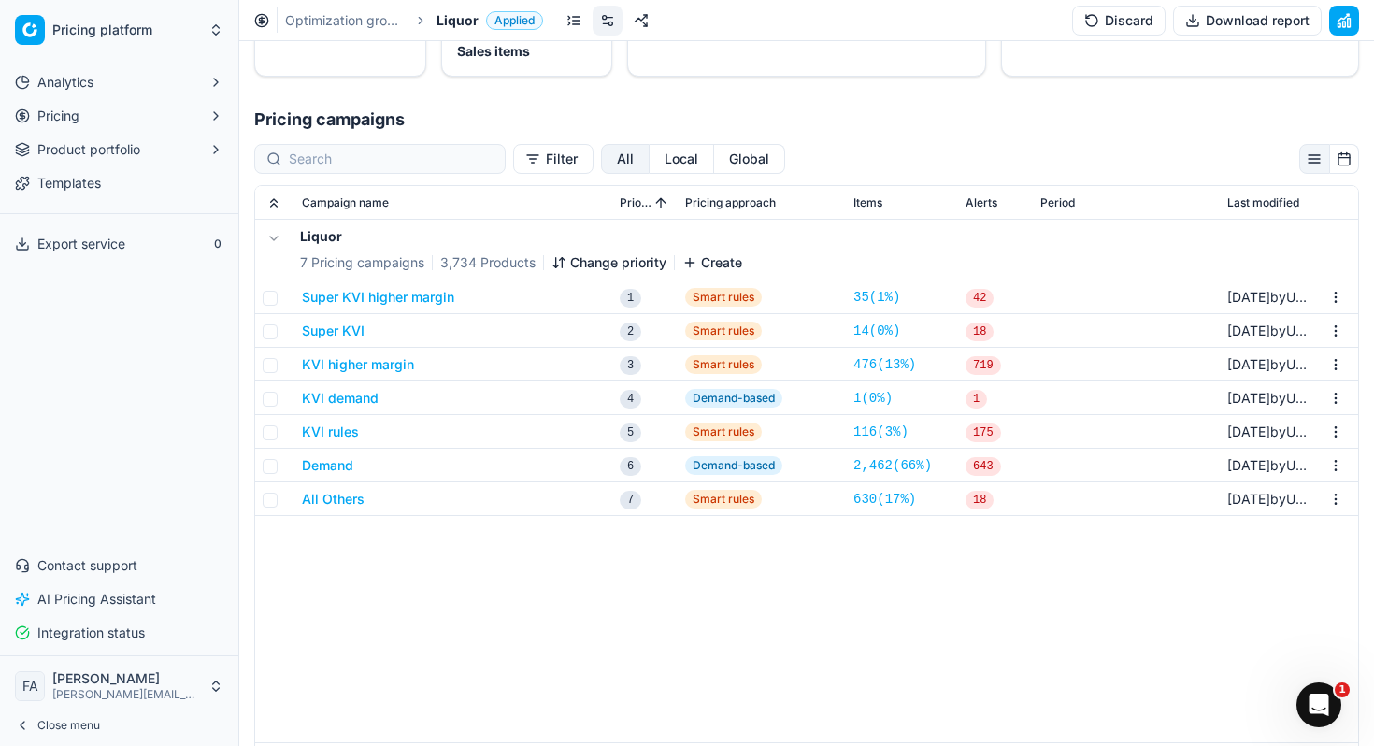
scroll to position [304, 0]
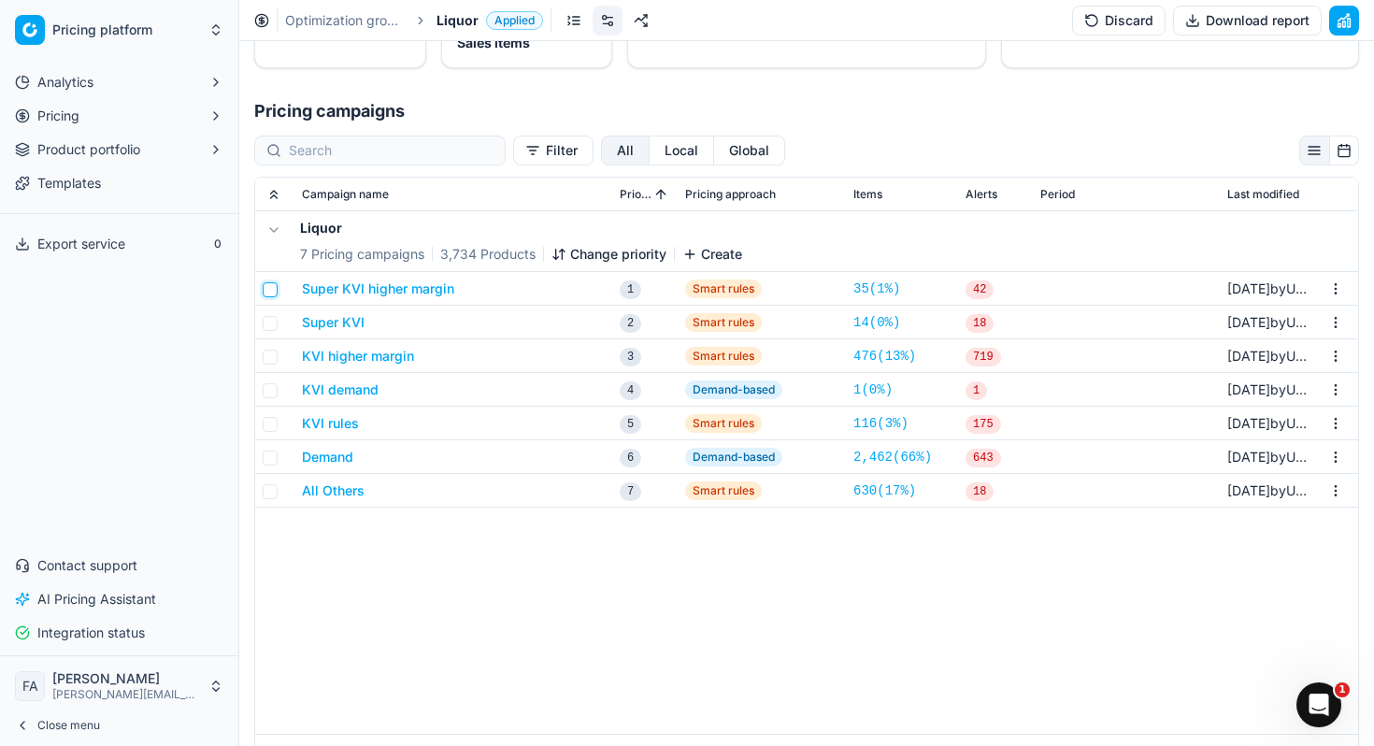
click at [268, 294] on input "checkbox" at bounding box center [270, 289] width 15 height 15
checkbox input "true"
click at [270, 322] on input "checkbox" at bounding box center [270, 323] width 15 height 15
checkbox input "true"
click at [274, 356] on input "checkbox" at bounding box center [270, 357] width 15 height 15
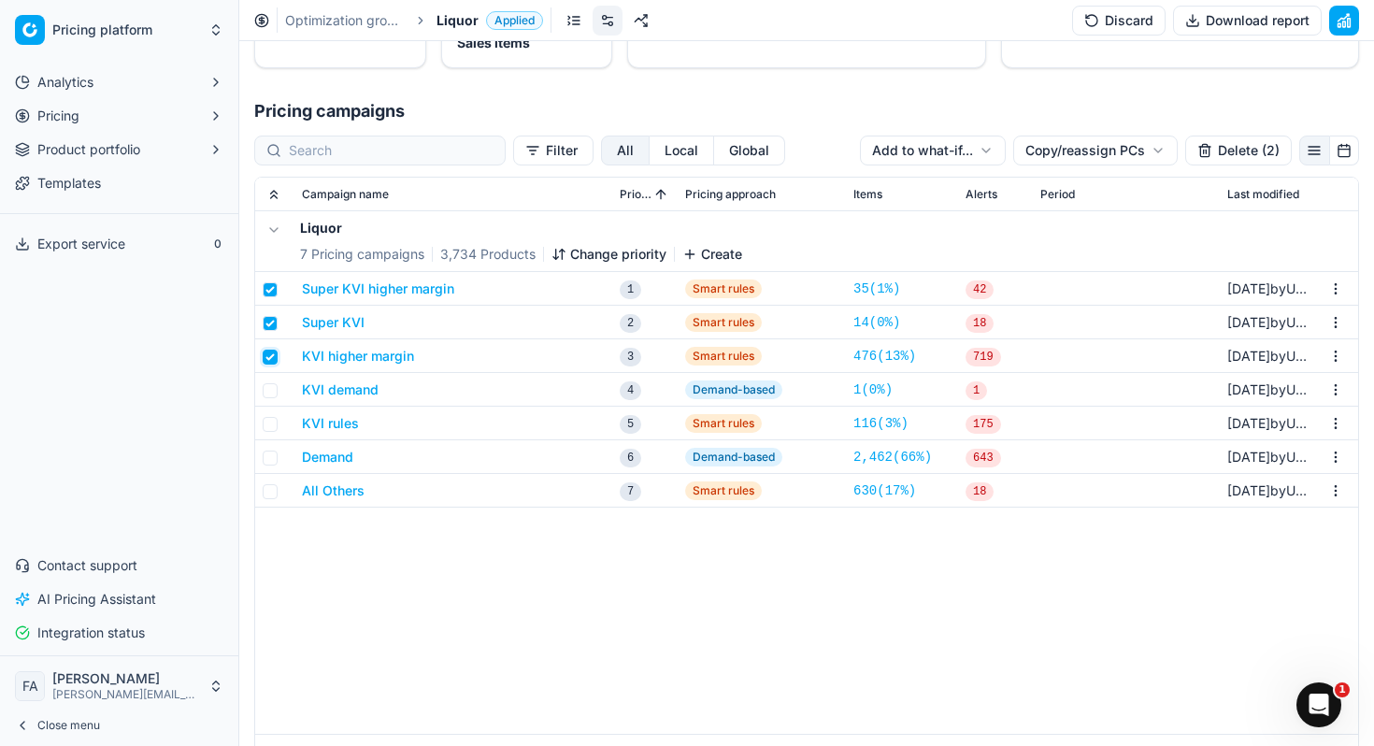
checkbox input "true"
click at [273, 379] on td at bounding box center [274, 390] width 39 height 34
click at [270, 381] on td at bounding box center [274, 390] width 39 height 34
click at [270, 393] on input "checkbox" at bounding box center [270, 390] width 15 height 15
checkbox input "true"
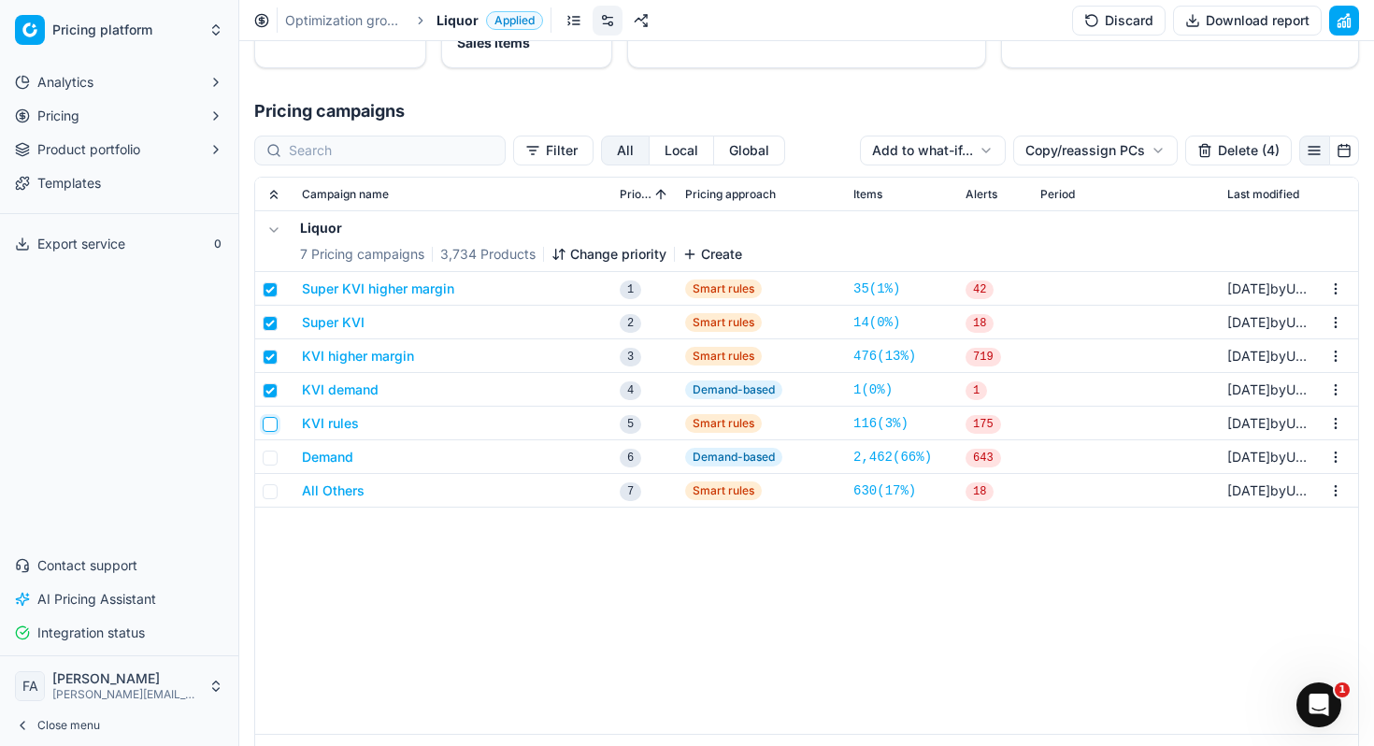
click at [271, 428] on input "checkbox" at bounding box center [270, 424] width 15 height 15
checkbox input "true"
click at [271, 458] on input "checkbox" at bounding box center [270, 458] width 15 height 15
checkbox input "true"
click at [273, 494] on input "checkbox" at bounding box center [270, 491] width 15 height 15
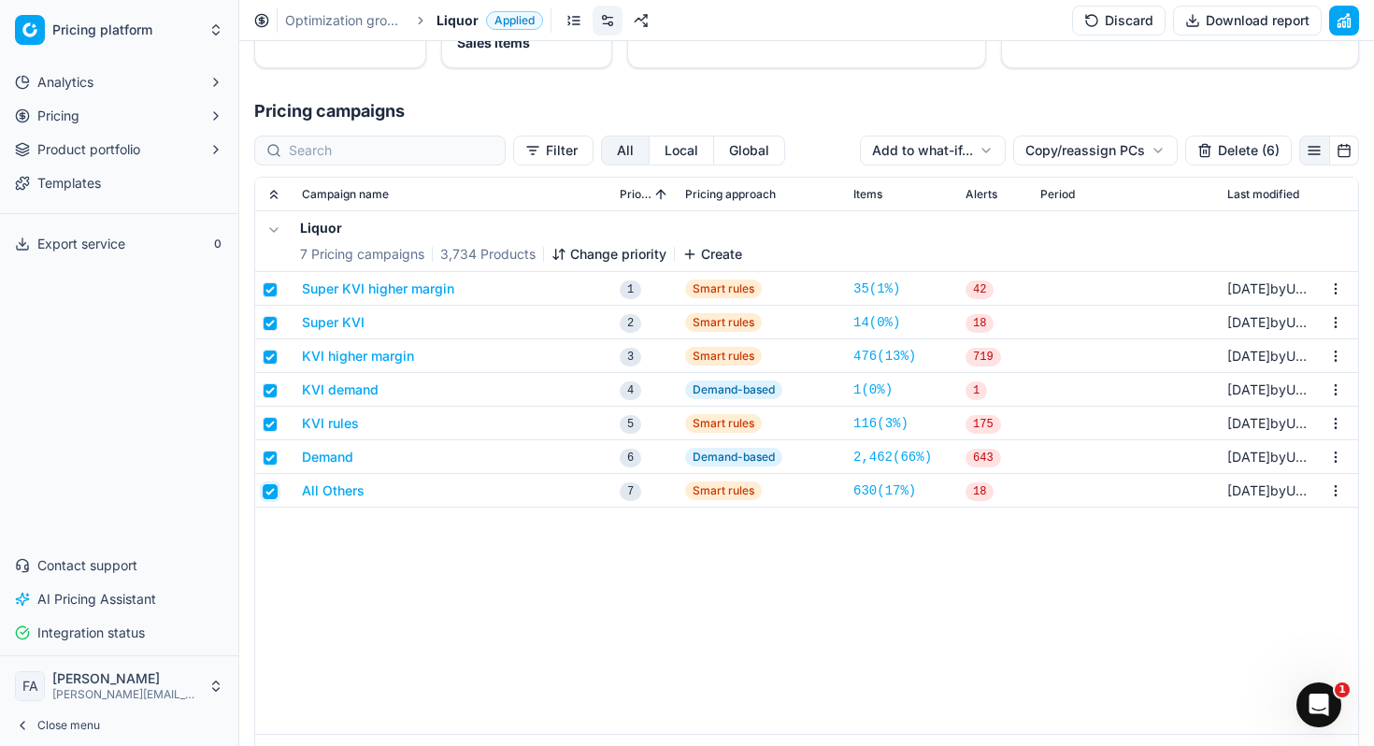
checkbox input "true"
click at [1214, 141] on button "Delete (7)" at bounding box center [1239, 151] width 106 height 30
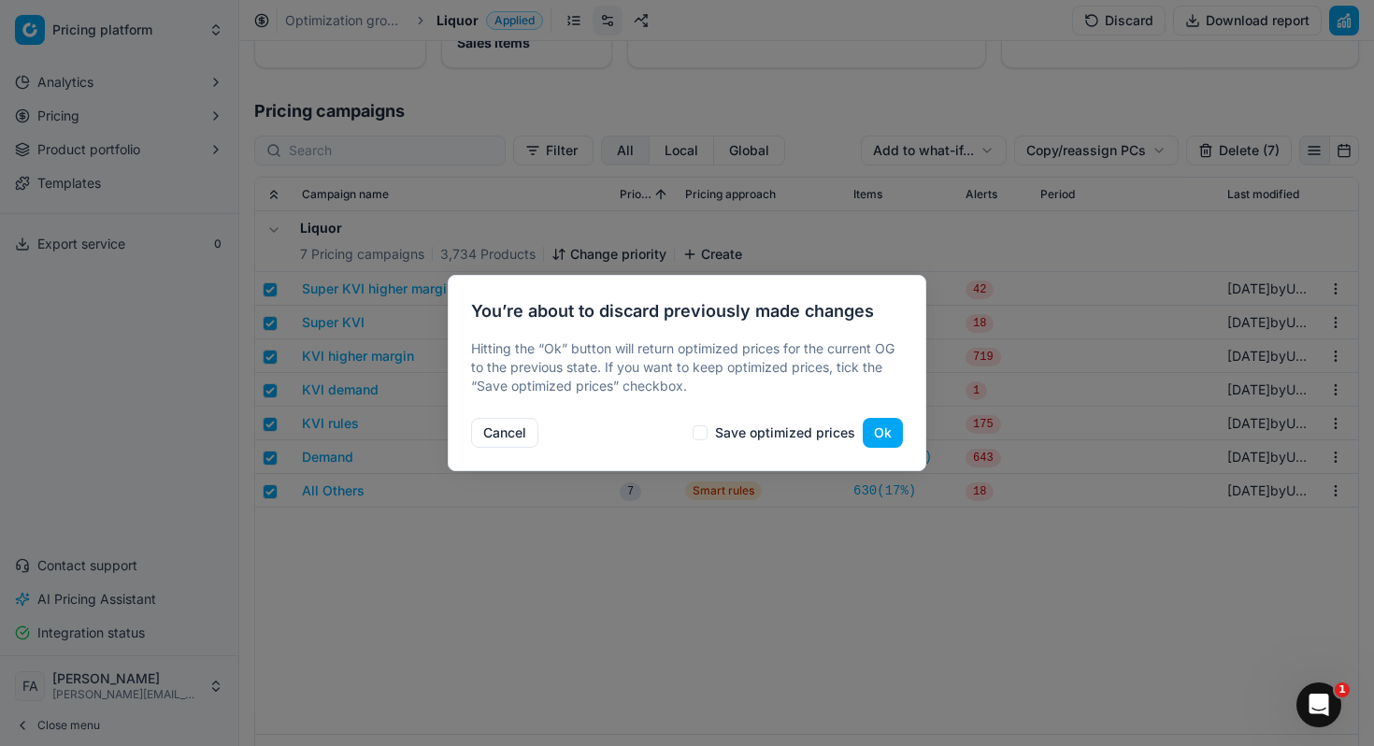
click at [515, 442] on button "Cancel" at bounding box center [504, 433] width 67 height 30
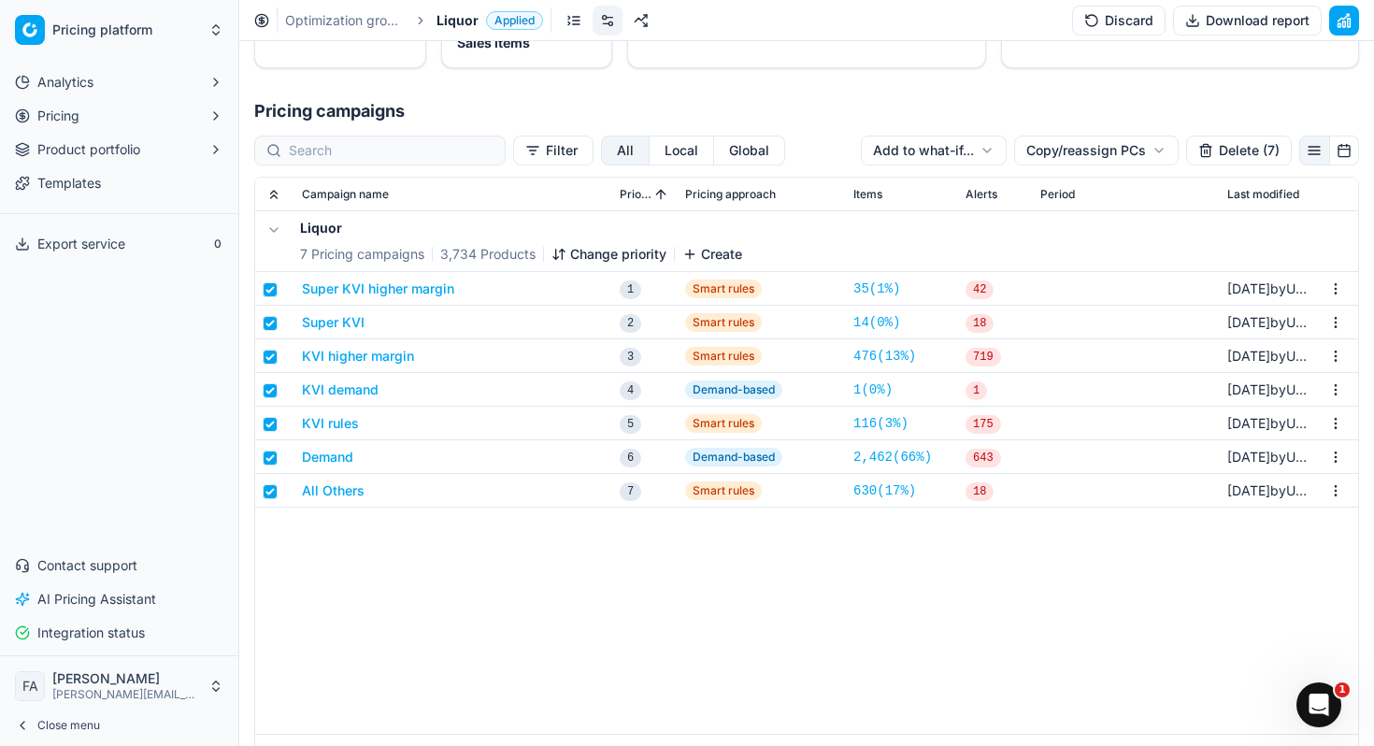
click at [1265, 155] on button "Delete (7)" at bounding box center [1239, 151] width 106 height 30
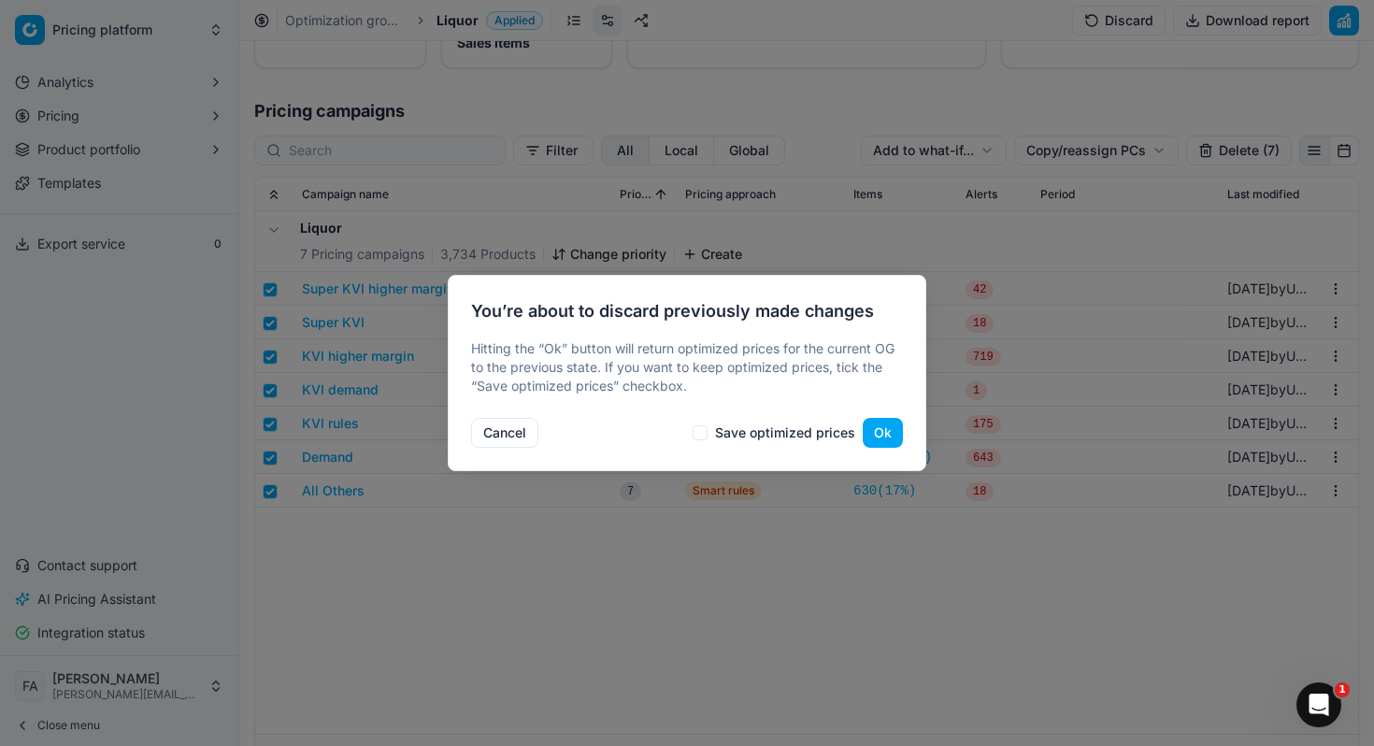
click at [889, 438] on button "Ok" at bounding box center [883, 433] width 40 height 30
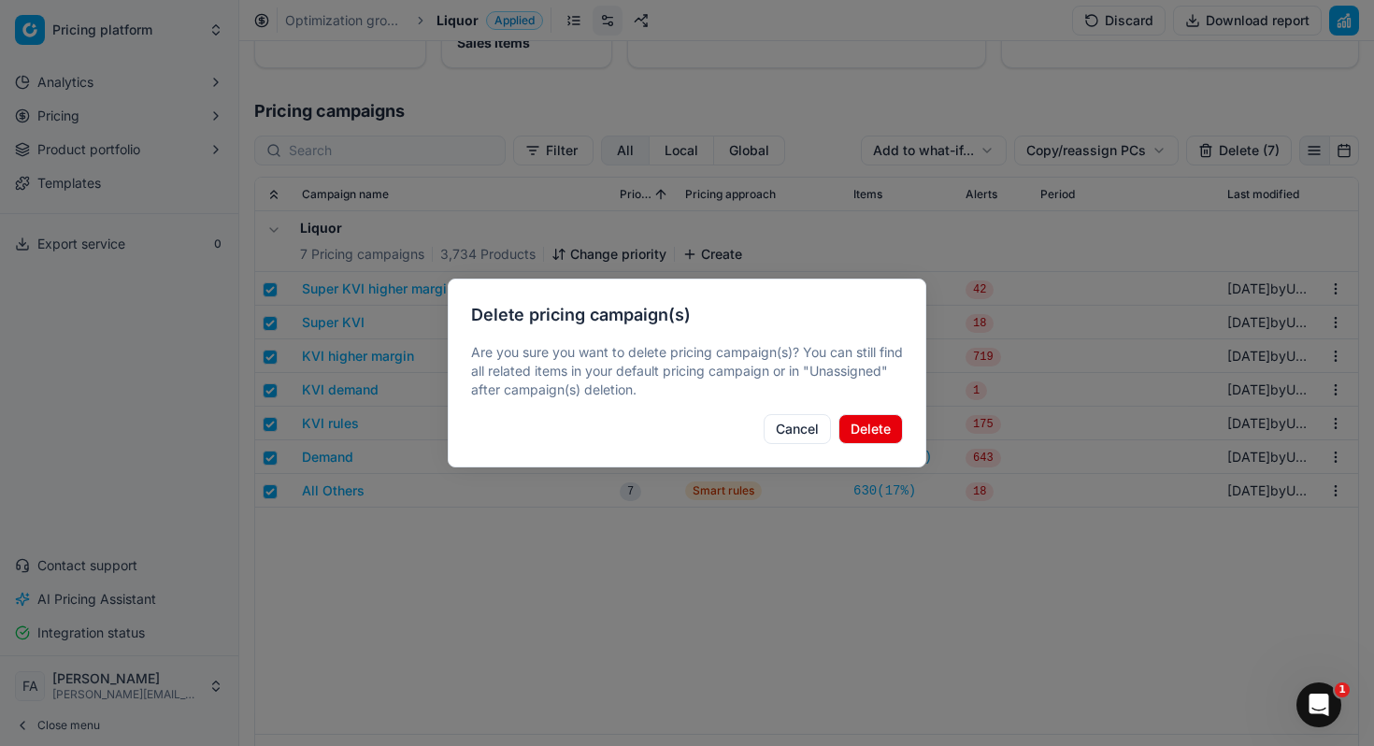
click at [891, 436] on button "Delete" at bounding box center [870, 429] width 64 height 30
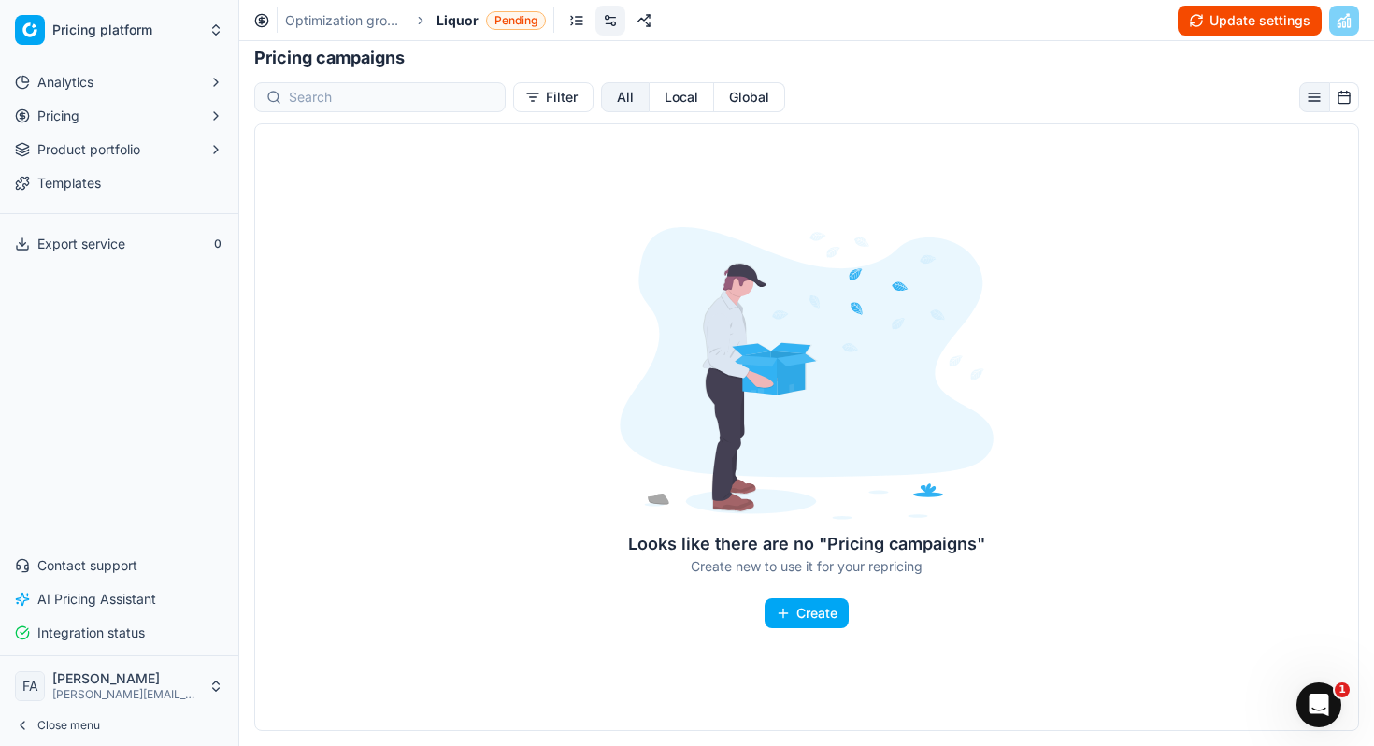
scroll to position [0, 0]
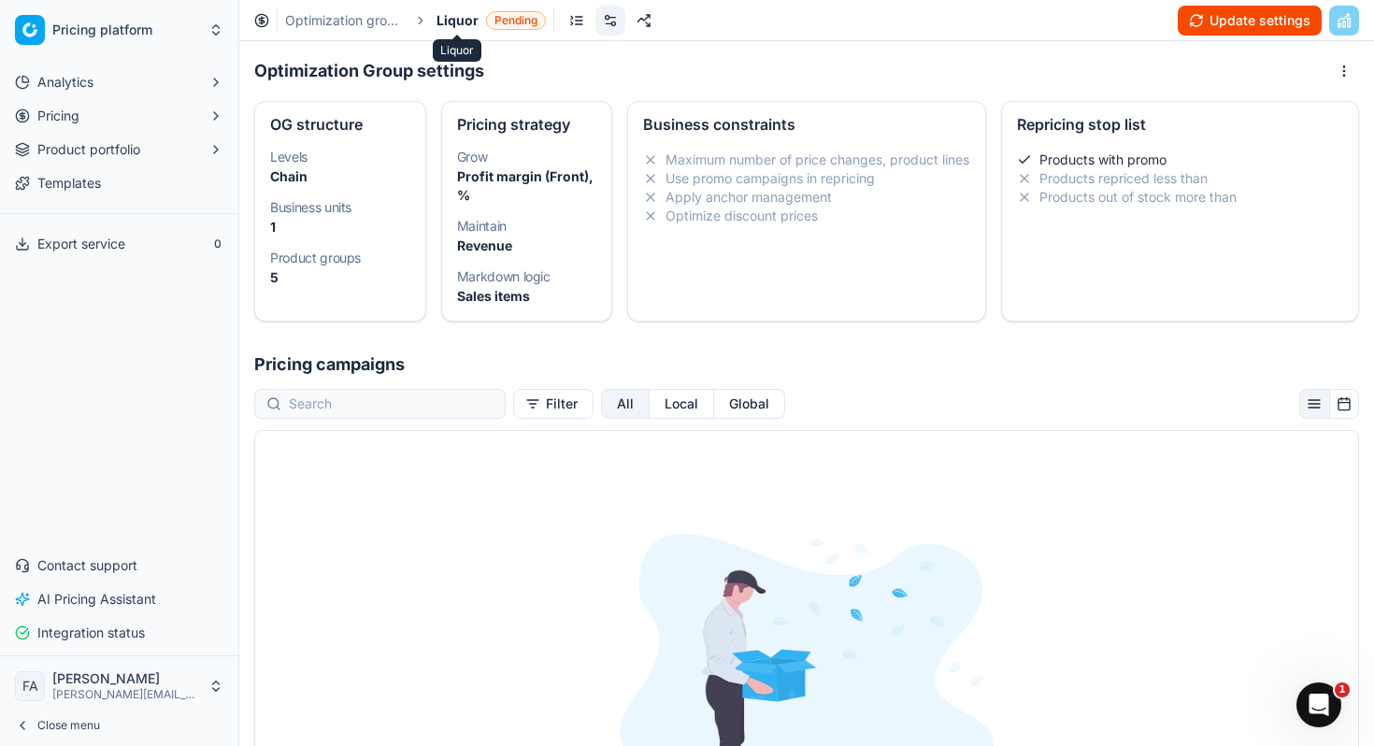
click at [462, 18] on span "Liquor" at bounding box center [458, 20] width 42 height 19
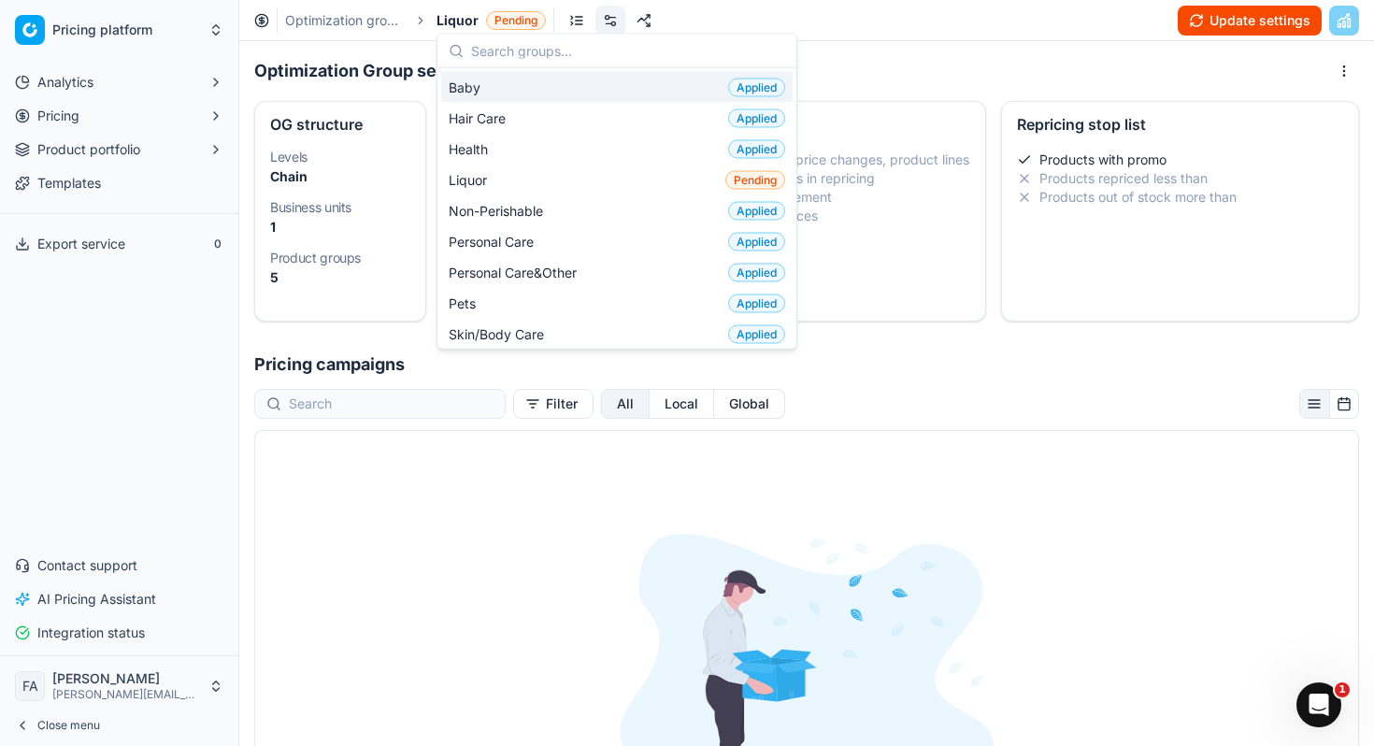
click at [1046, 64] on div "Optimization Group settings" at bounding box center [806, 71] width 1105 height 30
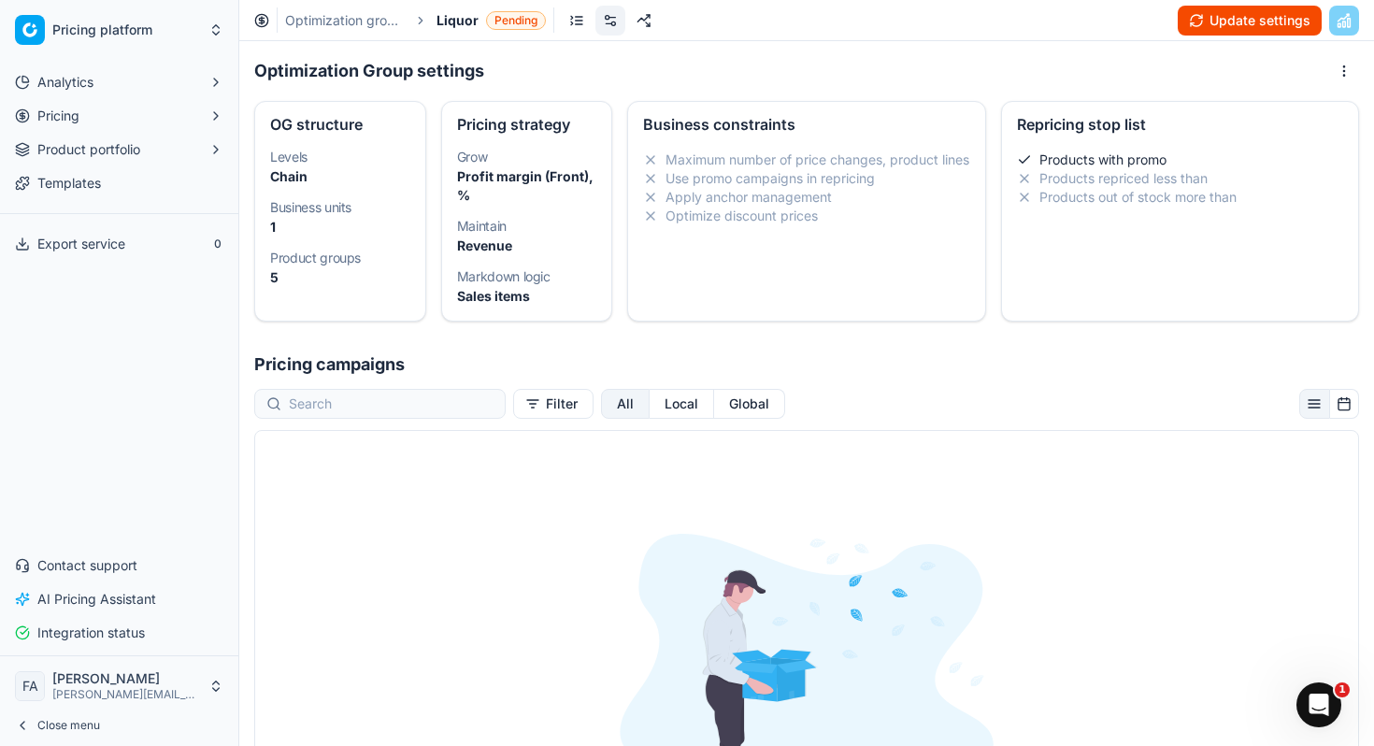
scroll to position [307, 0]
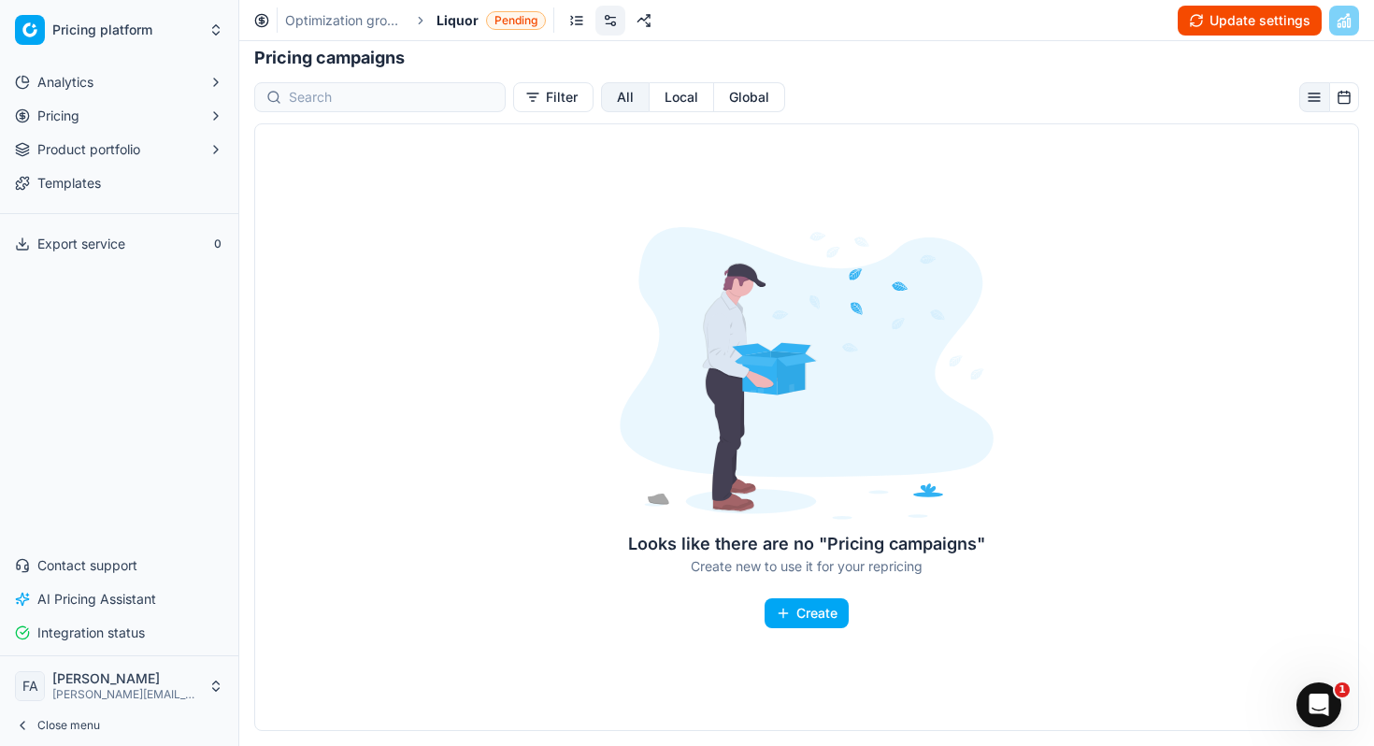
click at [109, 729] on button "Close menu" at bounding box center [118, 725] width 223 height 26
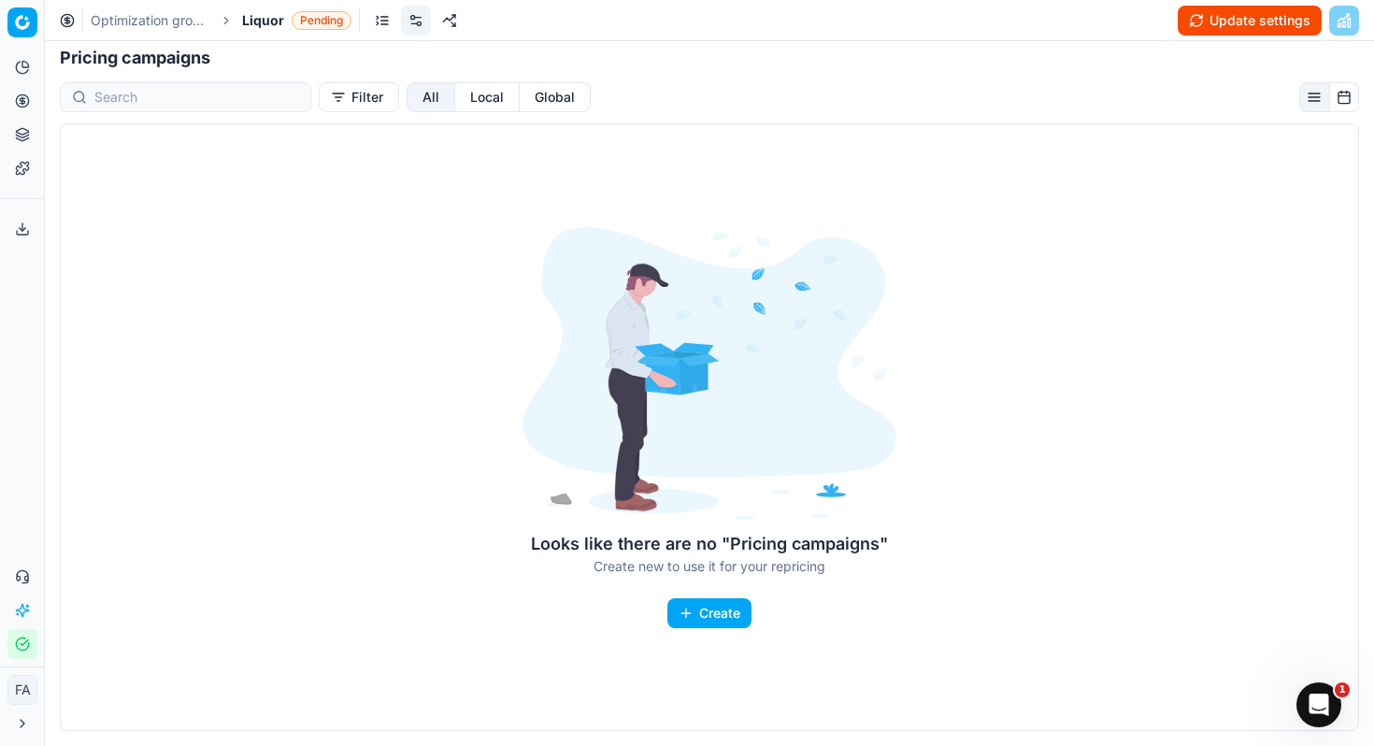
scroll to position [288, 0]
click at [29, 29] on html "Pricing platform Analytics Pricing Product portfolio Templates Export service 0…" at bounding box center [687, 373] width 1374 height 746
click at [266, 20] on html "Pricing platform Analytics Pricing Product portfolio Templates Export service 0…" at bounding box center [687, 373] width 1374 height 746
click at [256, 21] on span "Liquor" at bounding box center [263, 20] width 42 height 19
